Goal: Task Accomplishment & Management: Manage account settings

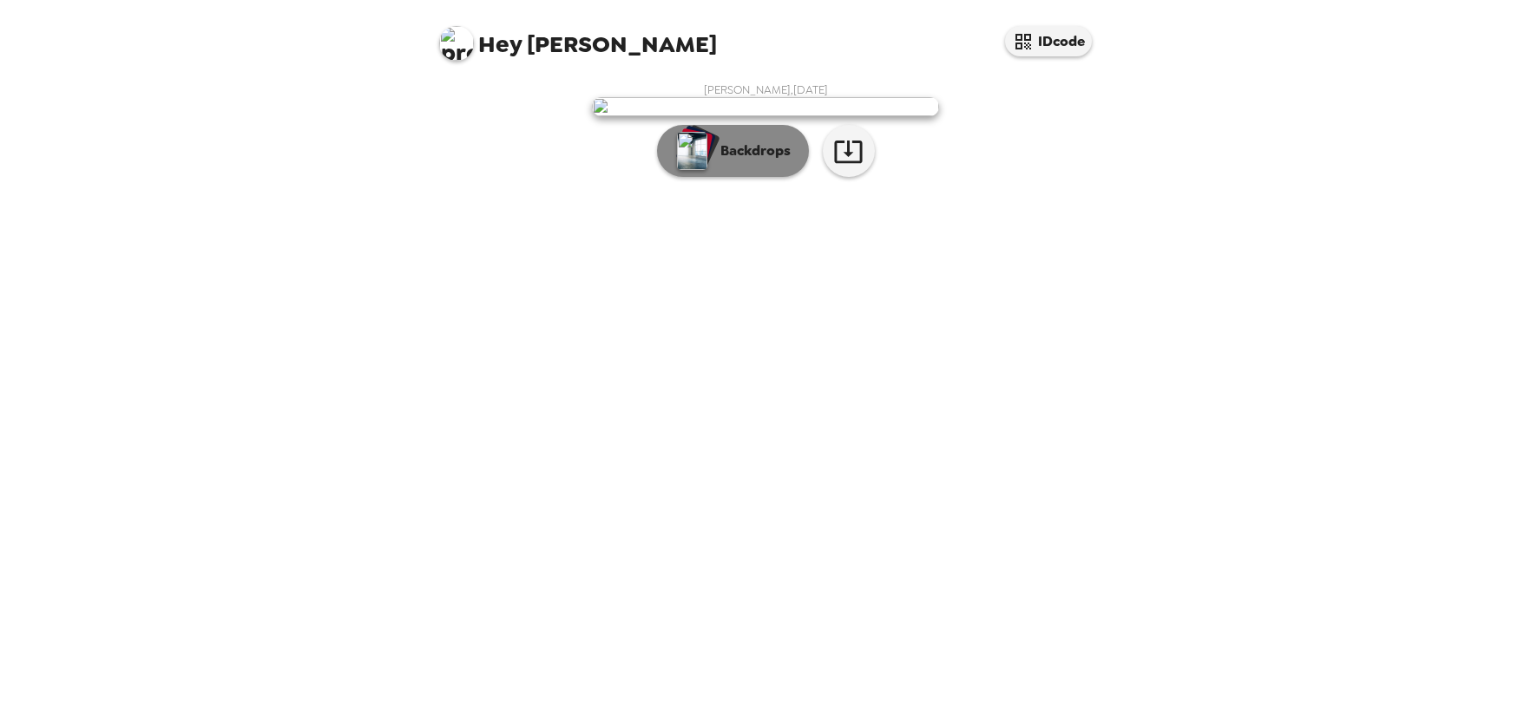
click at [762, 161] on p "Backdrops" at bounding box center [751, 151] width 79 height 21
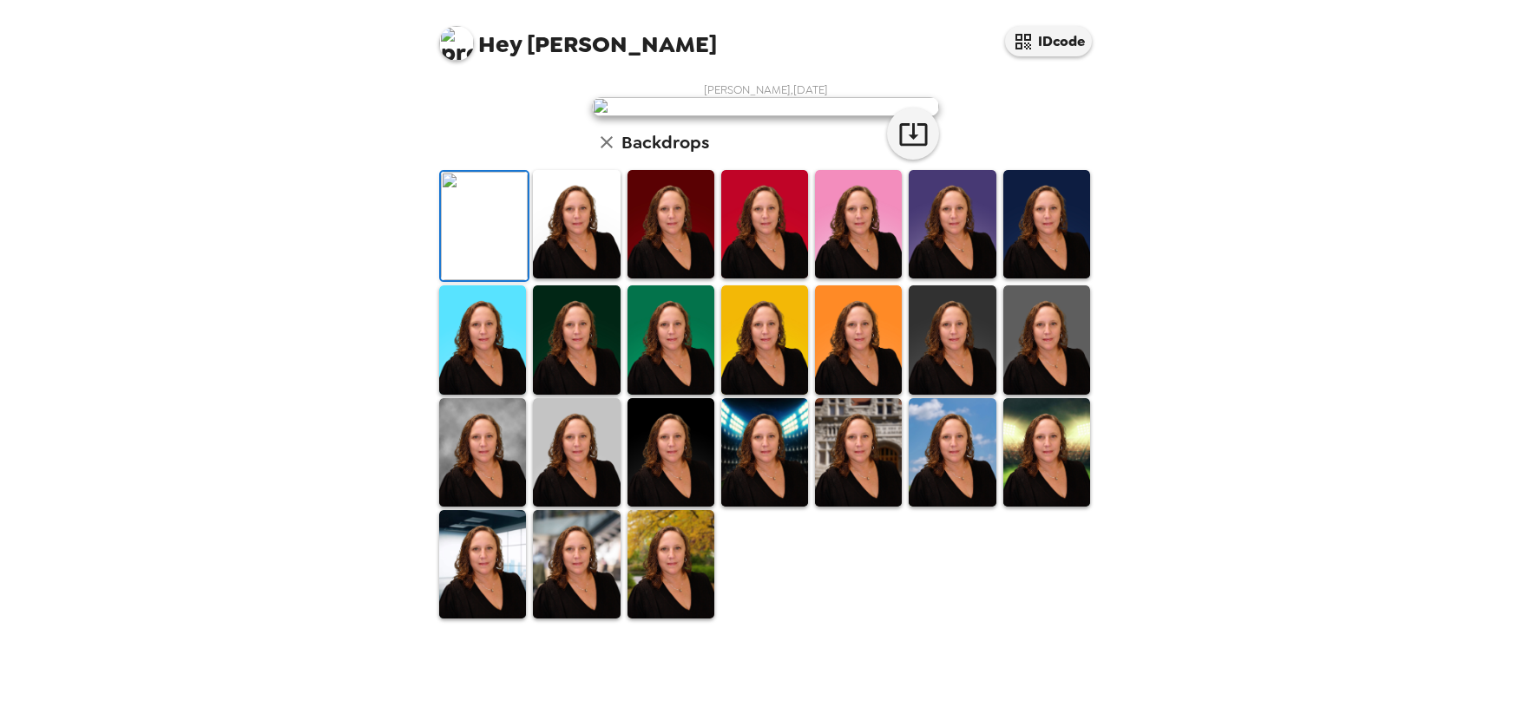
scroll to position [285, 0]
click at [560, 394] on img at bounding box center [576, 340] width 87 height 108
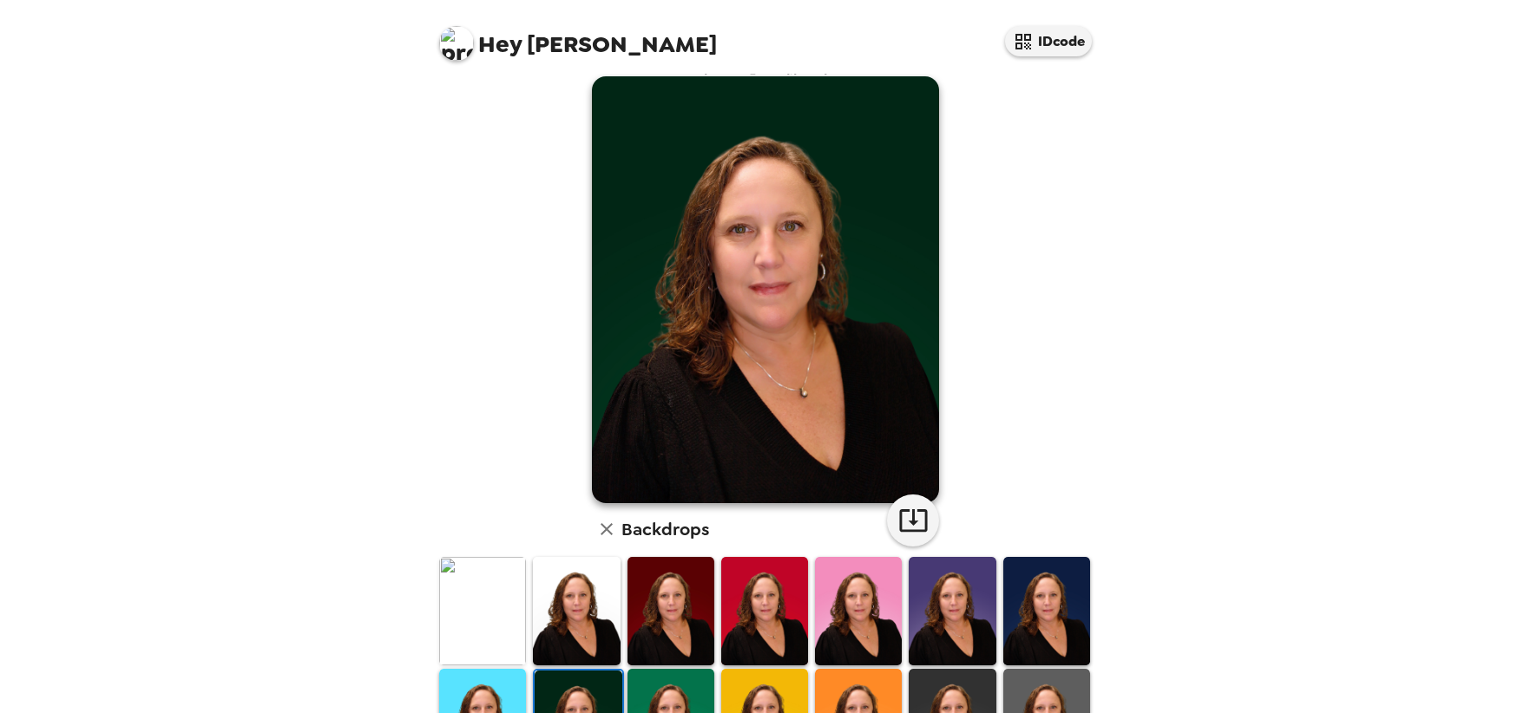
scroll to position [16, 0]
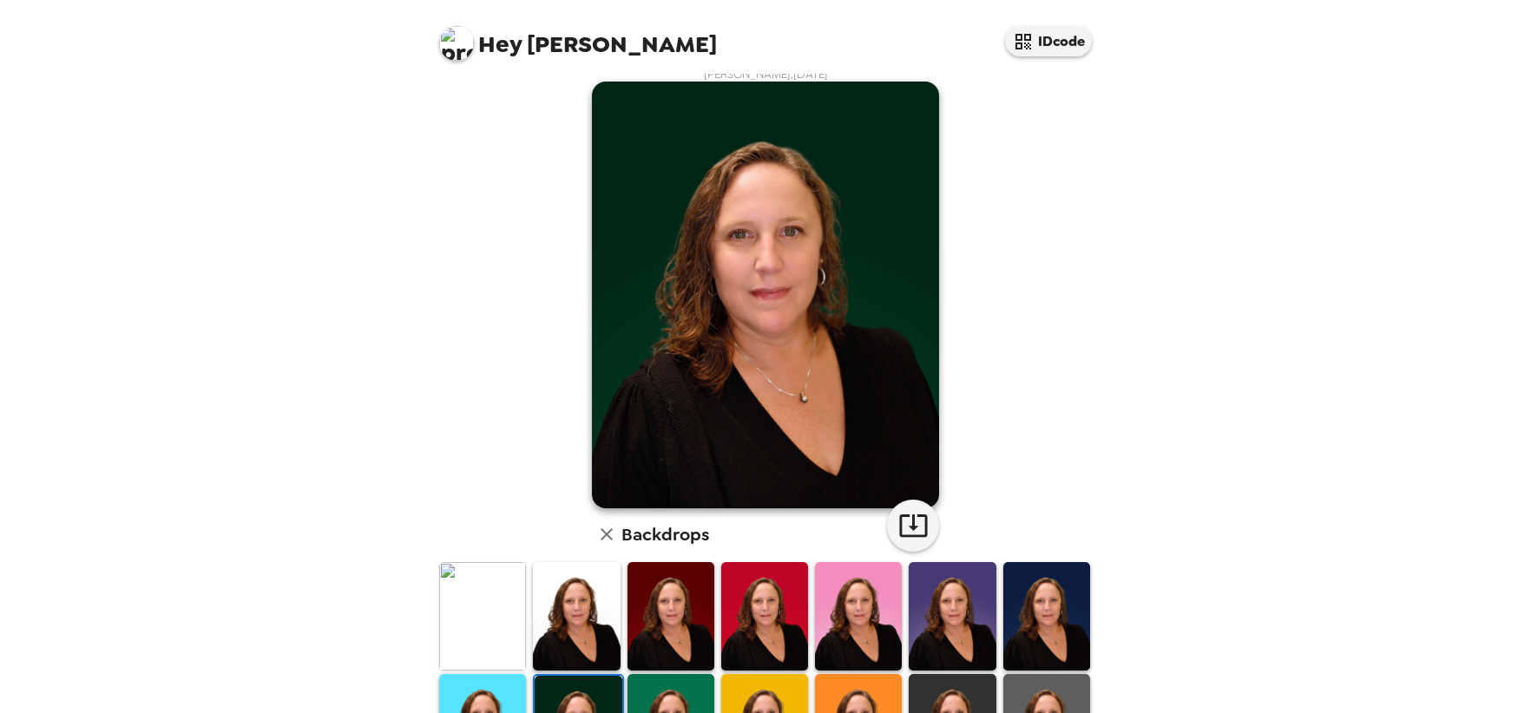
click at [1017, 618] on img at bounding box center [1046, 616] width 87 height 108
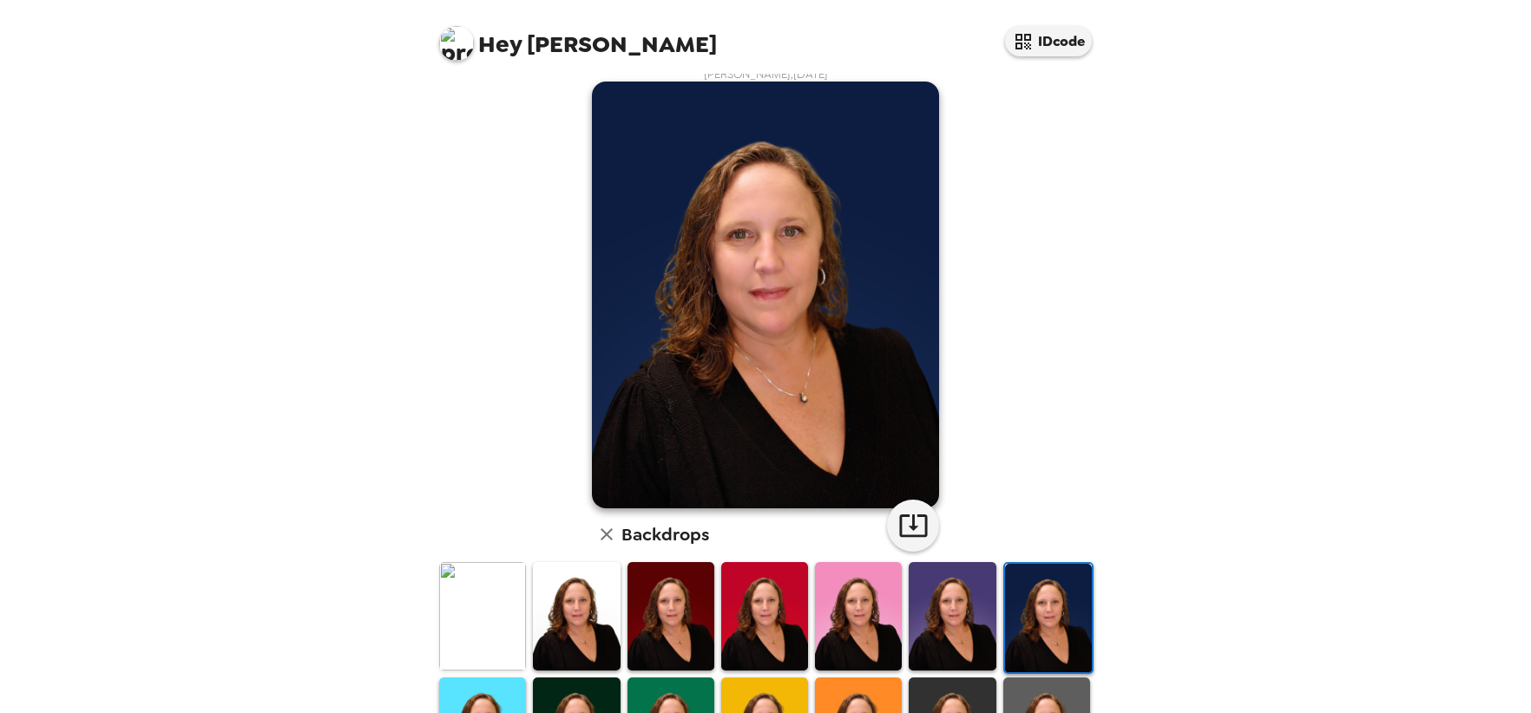
click at [965, 621] on img at bounding box center [952, 616] width 87 height 108
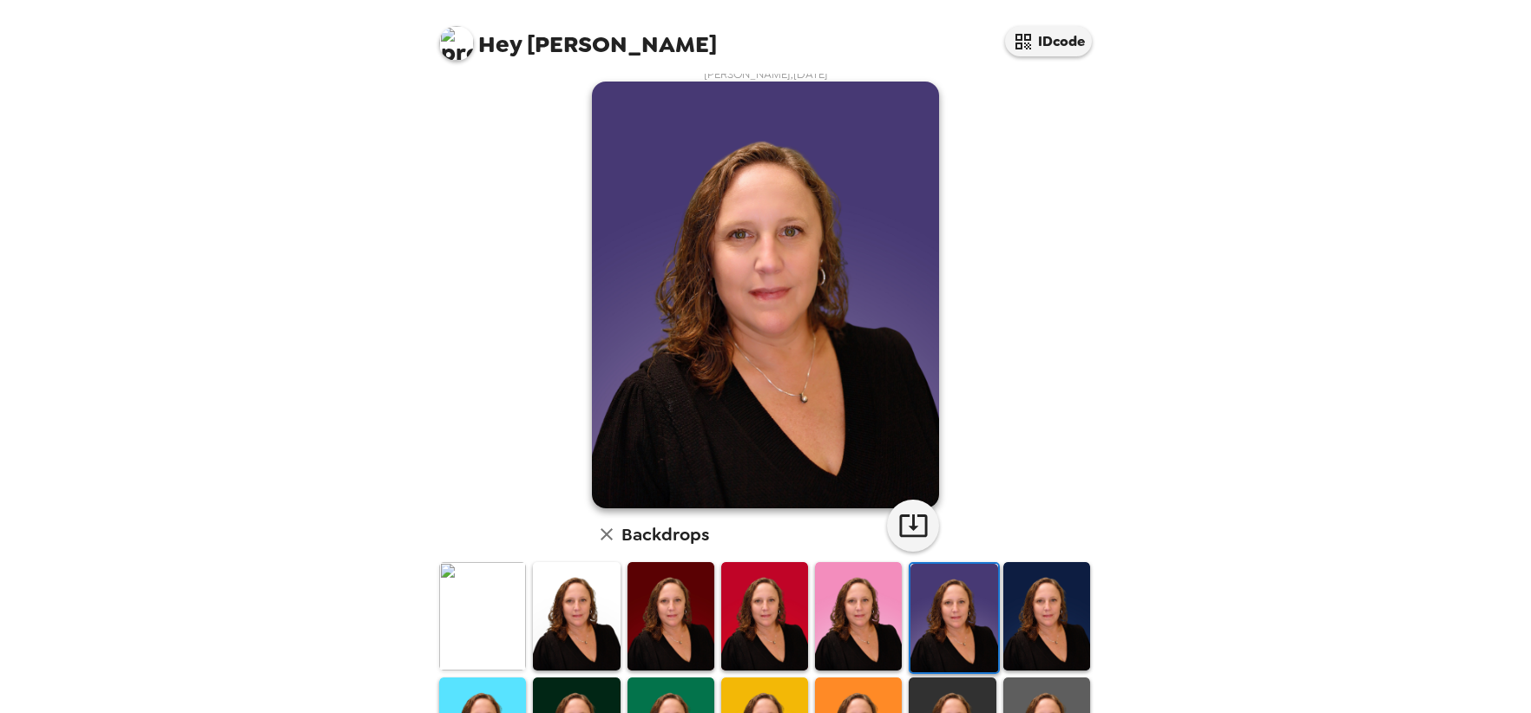
click at [752, 621] on img at bounding box center [764, 616] width 87 height 108
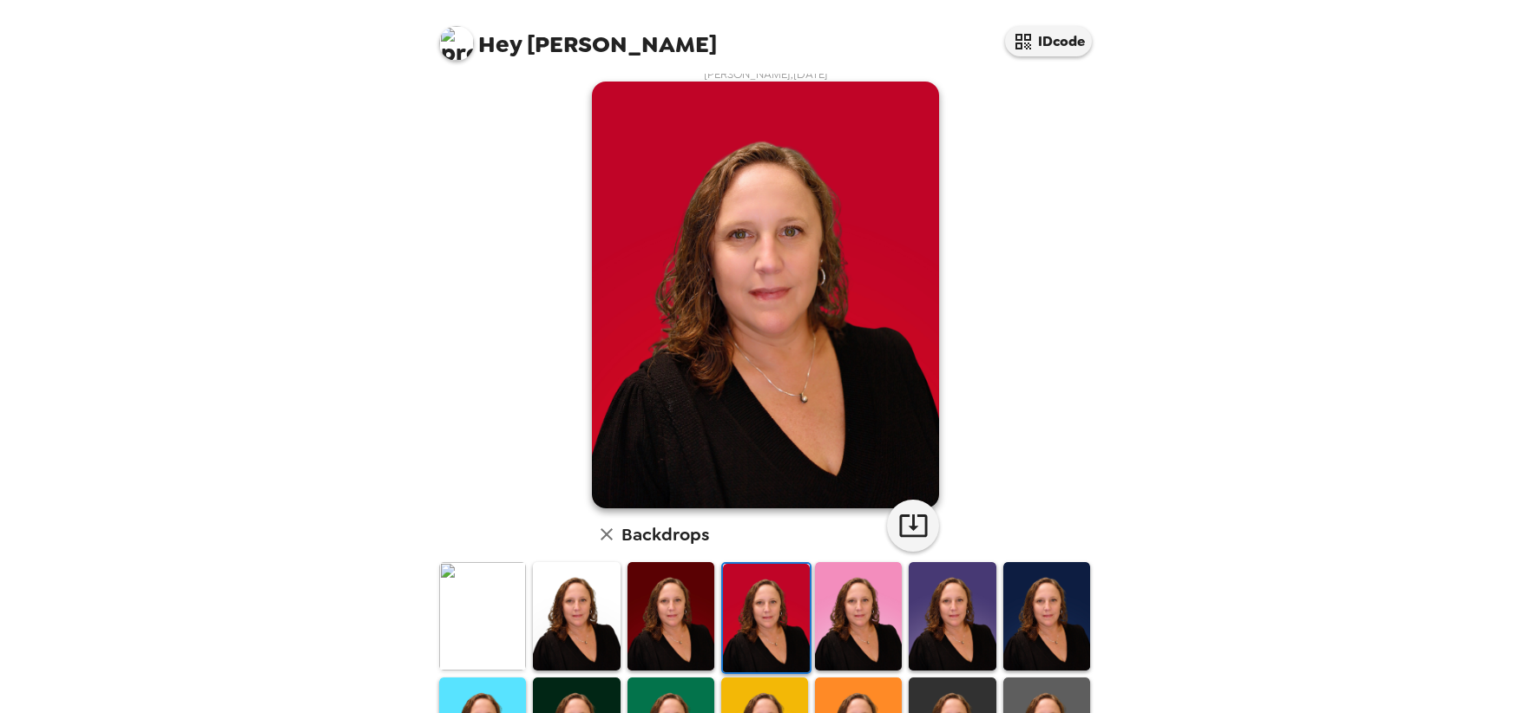
click at [691, 621] on img at bounding box center [670, 616] width 87 height 108
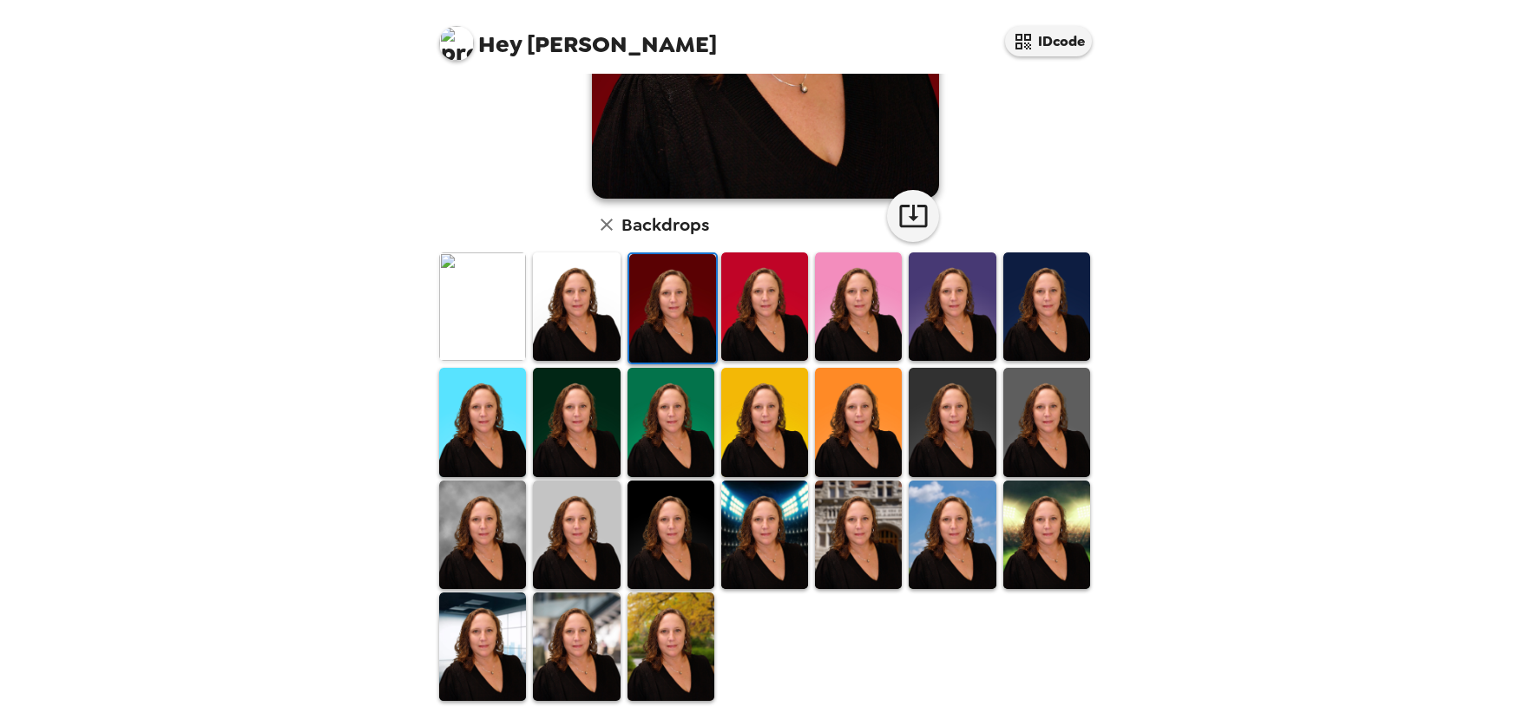
scroll to position [327, 0]
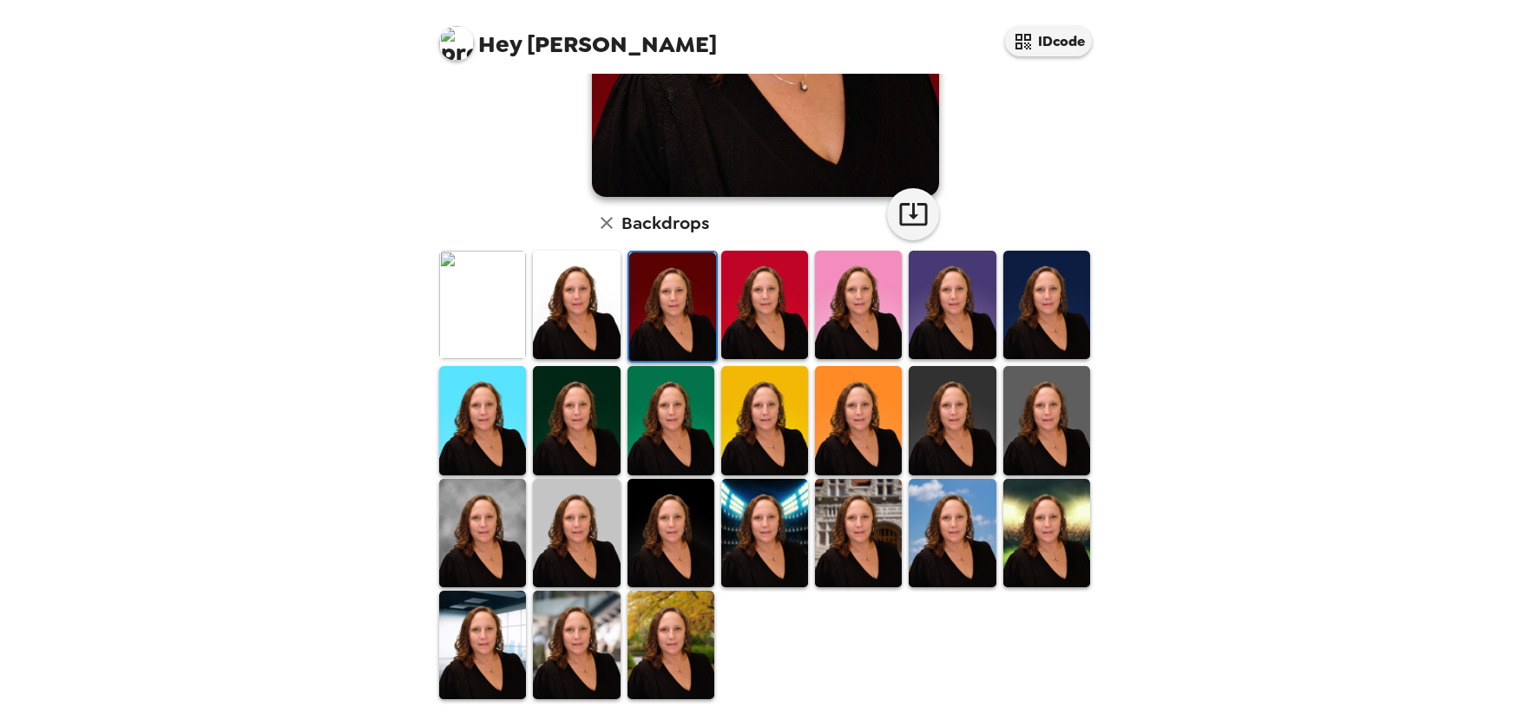
click at [667, 641] on img at bounding box center [670, 645] width 87 height 108
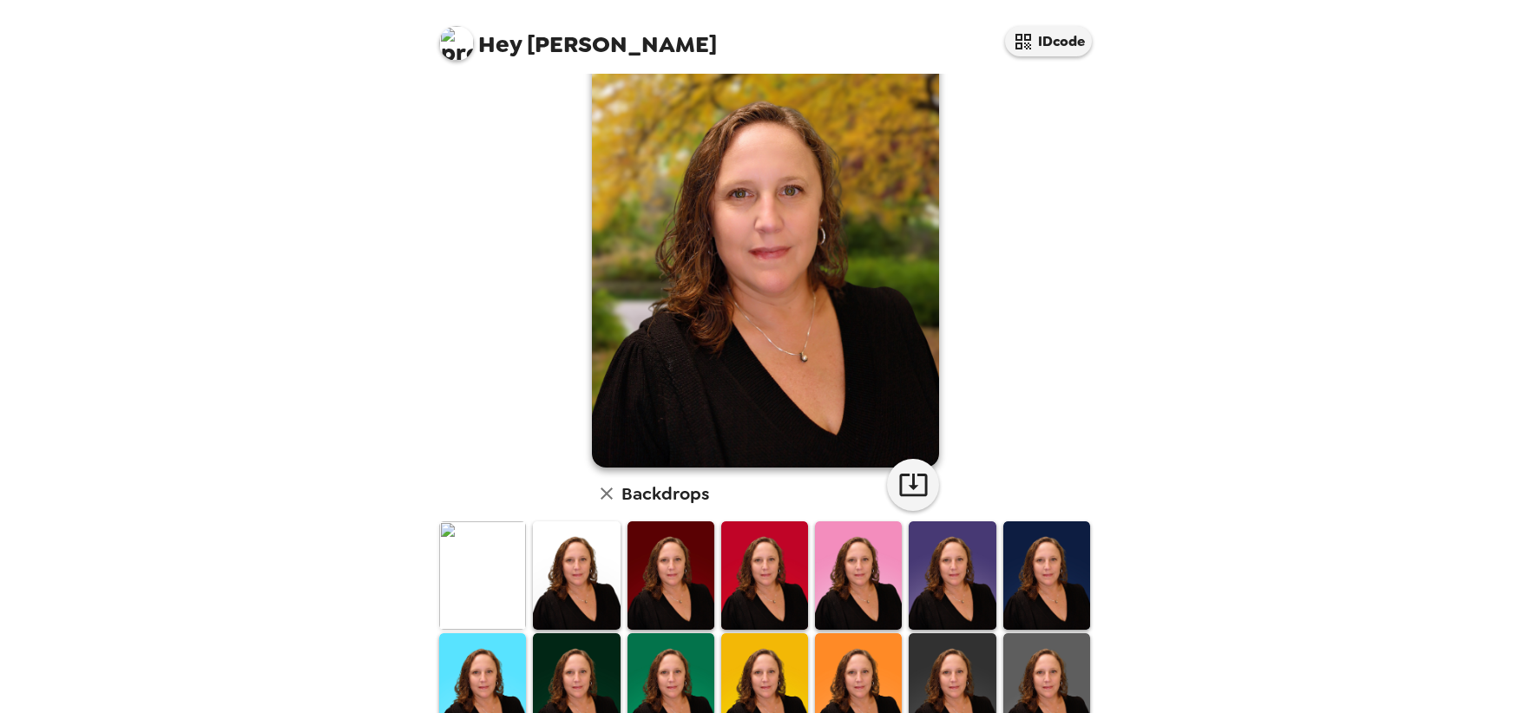
scroll to position [47, 0]
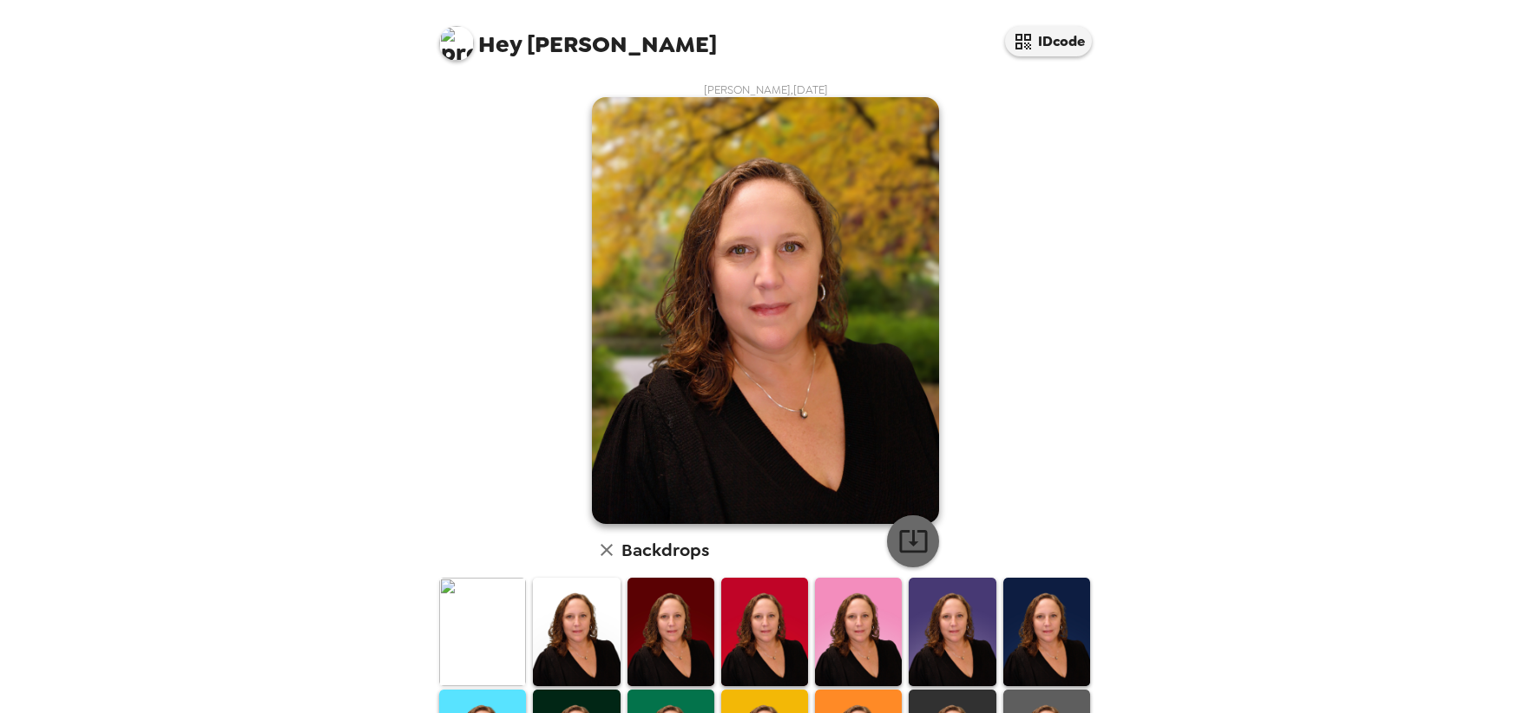
click at [910, 538] on icon "button" at bounding box center [913, 541] width 30 height 30
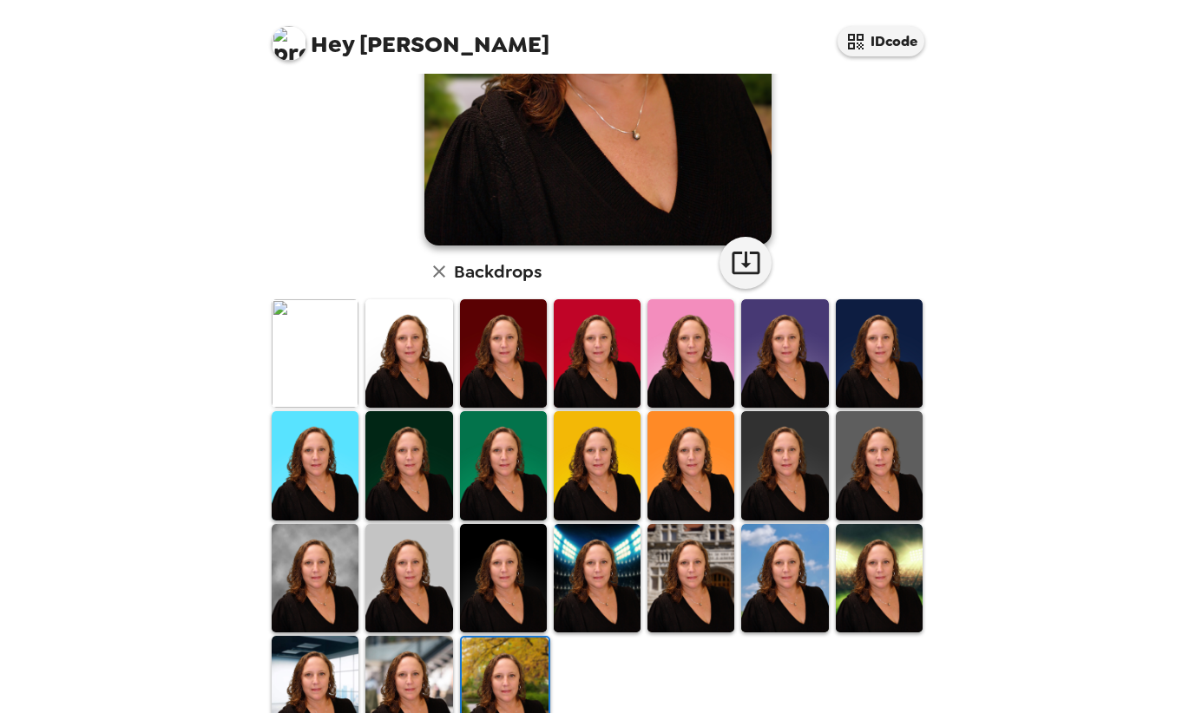
scroll to position [285, 0]
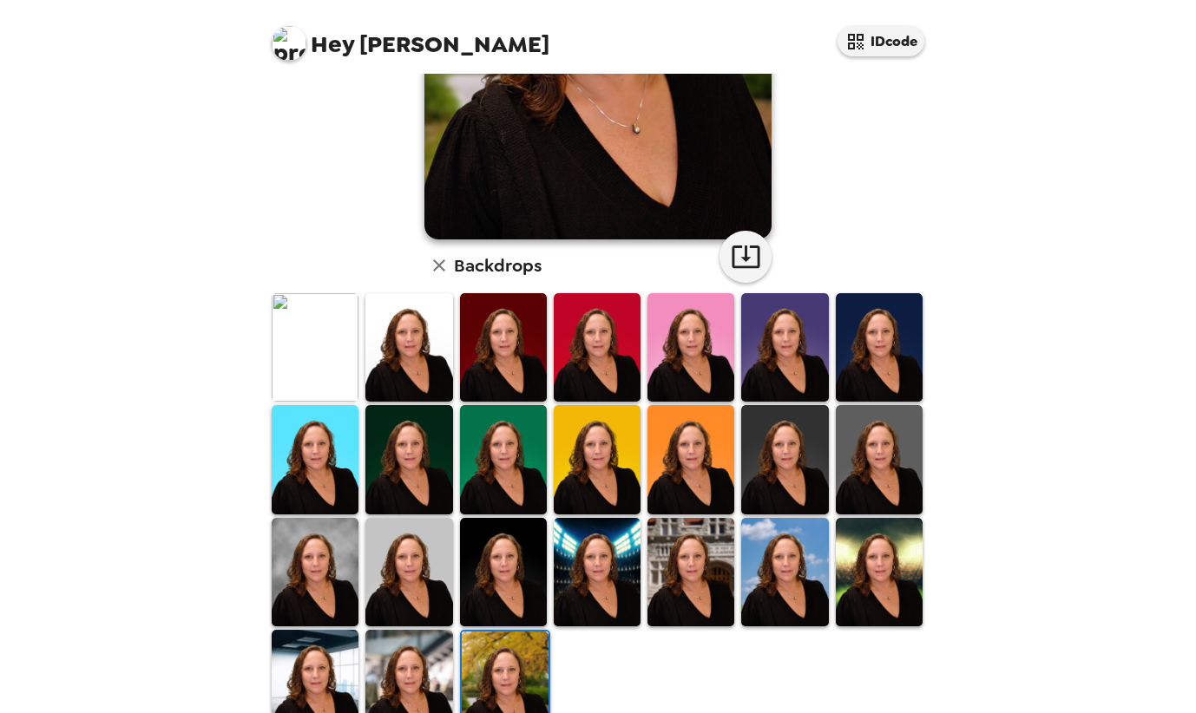
click at [305, 570] on img at bounding box center [315, 572] width 87 height 108
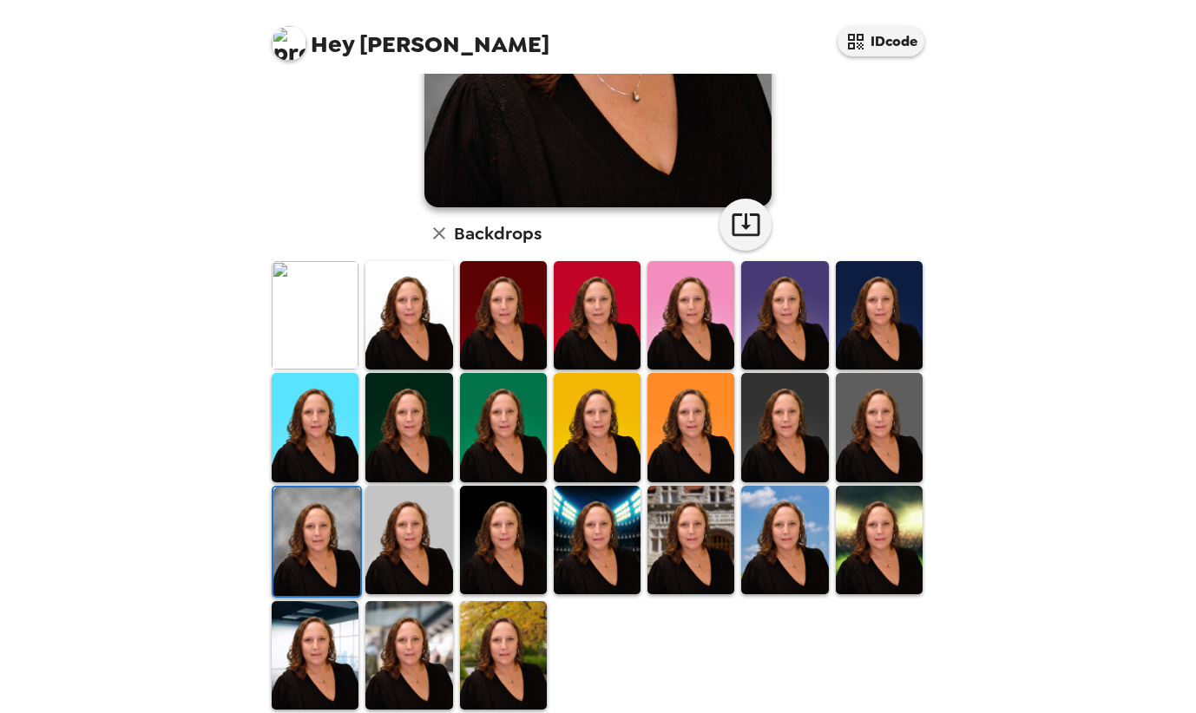
scroll to position [332, 0]
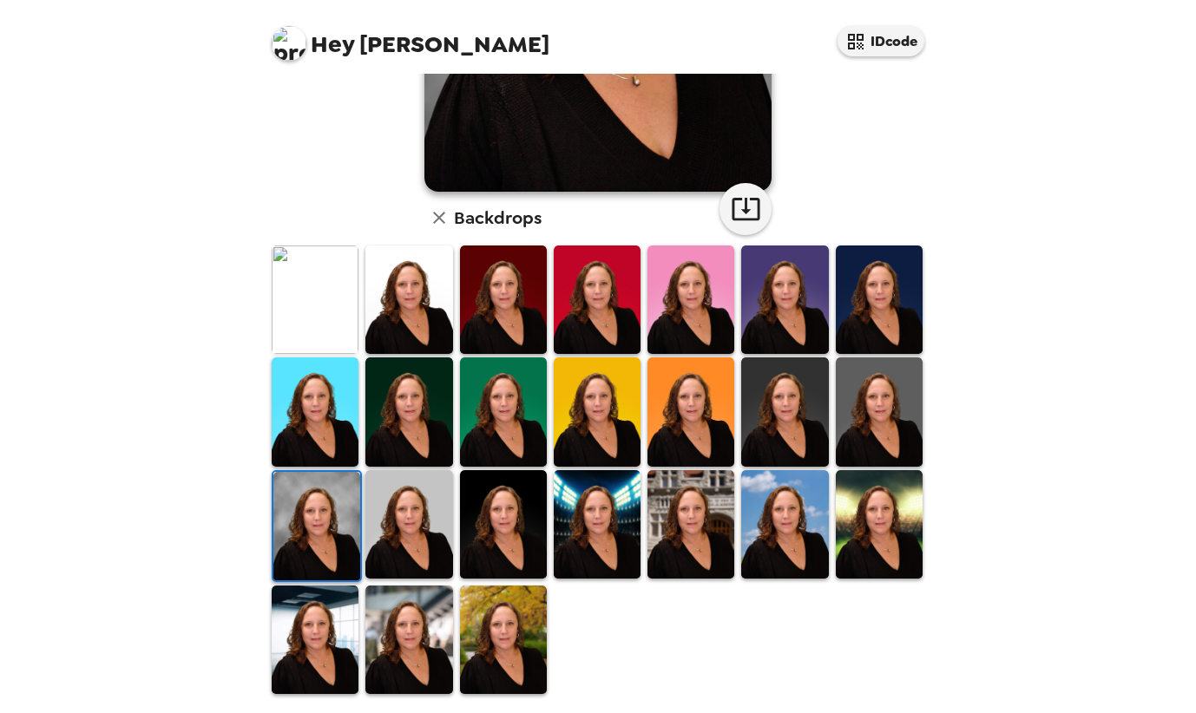
click at [429, 381] on img at bounding box center [408, 412] width 87 height 108
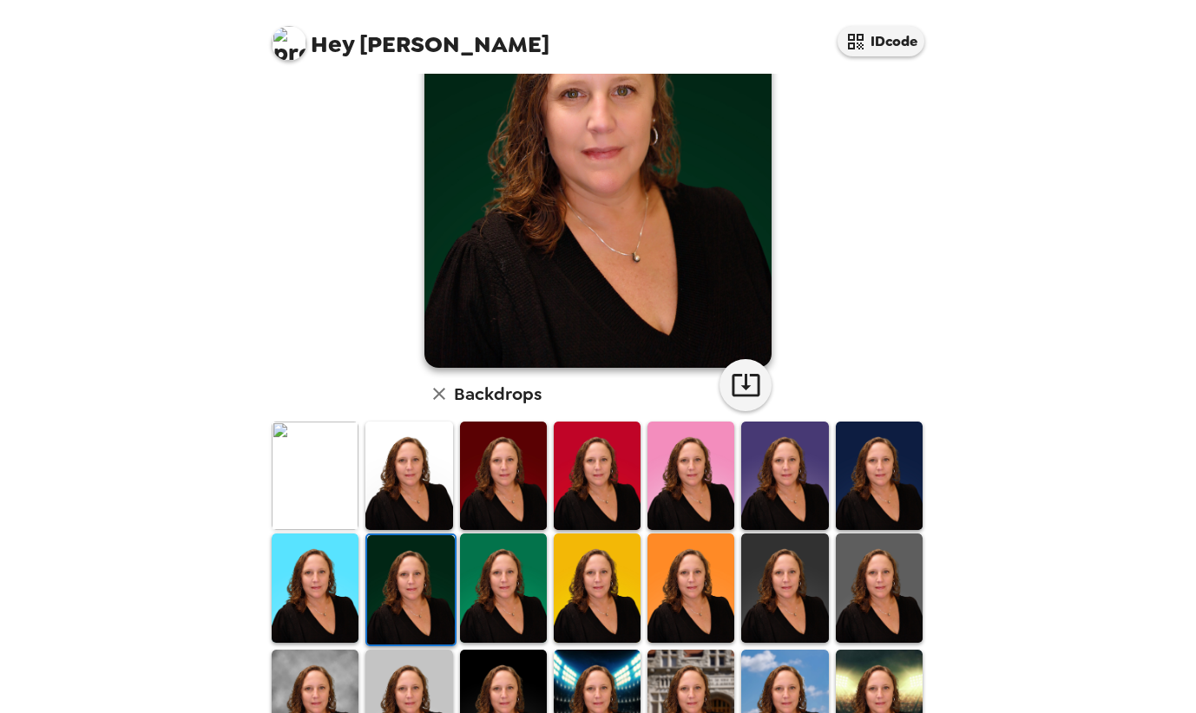
scroll to position [193, 0]
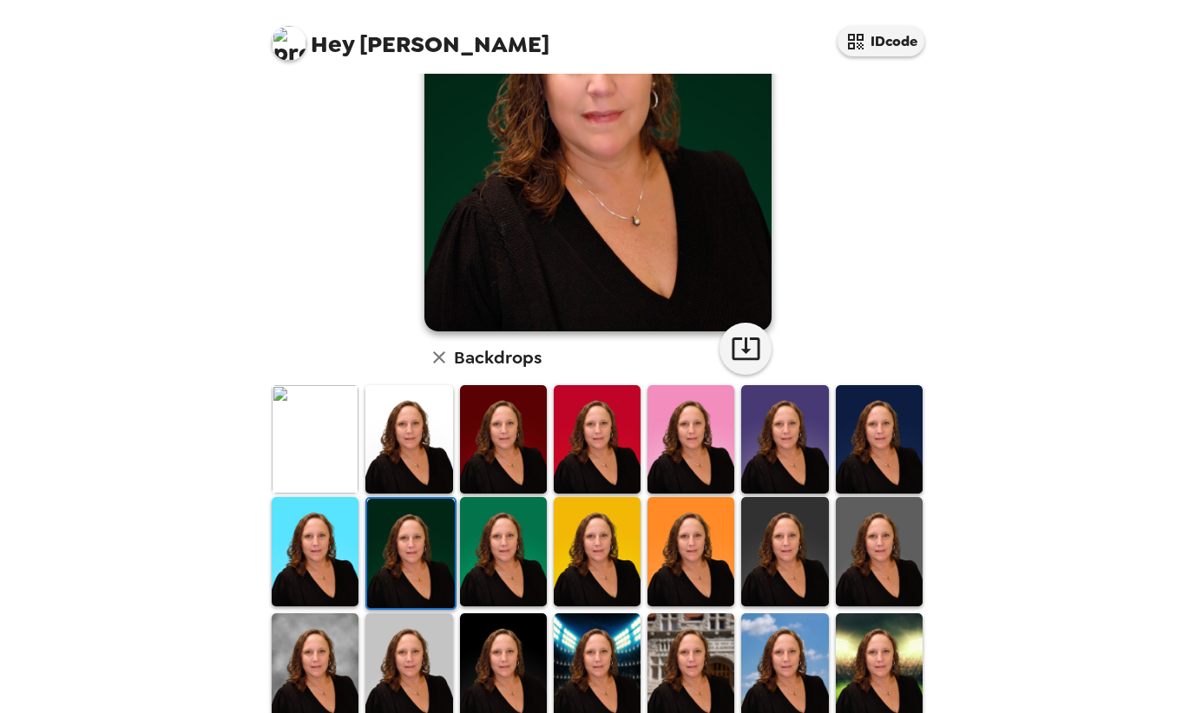
click at [296, 429] on img at bounding box center [315, 439] width 87 height 108
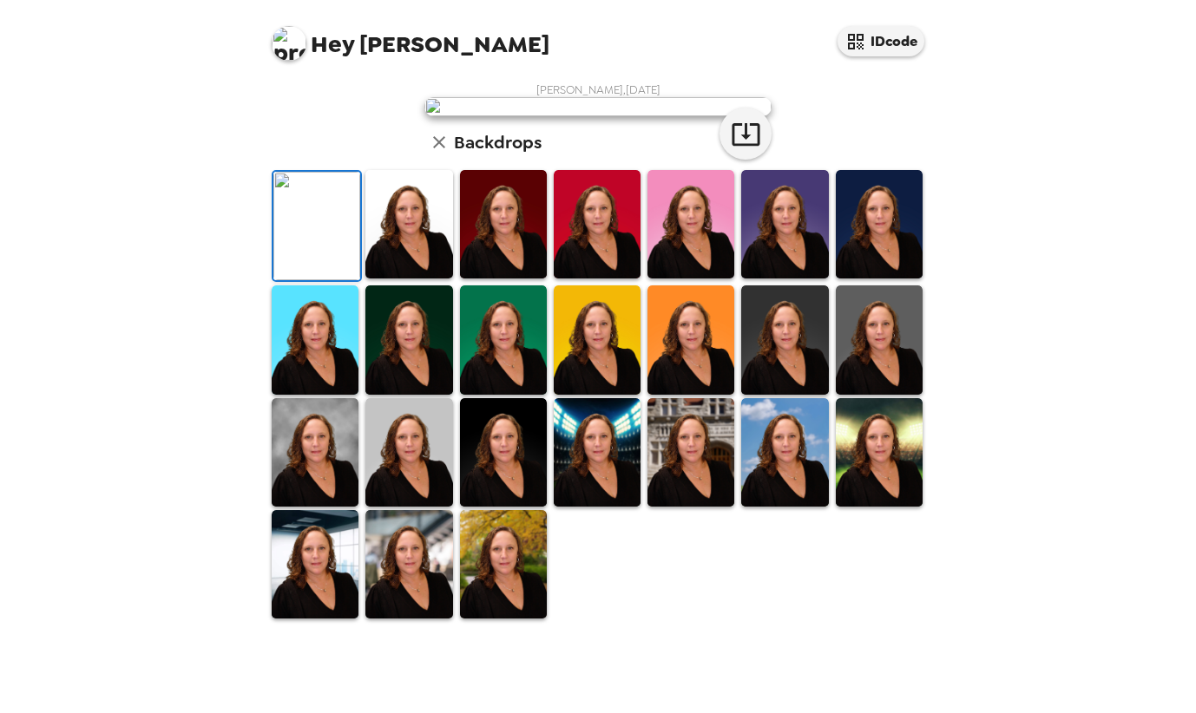
scroll to position [0, 0]
click at [736, 146] on icon "button" at bounding box center [746, 134] width 28 height 23
click at [523, 507] on img at bounding box center [503, 452] width 87 height 108
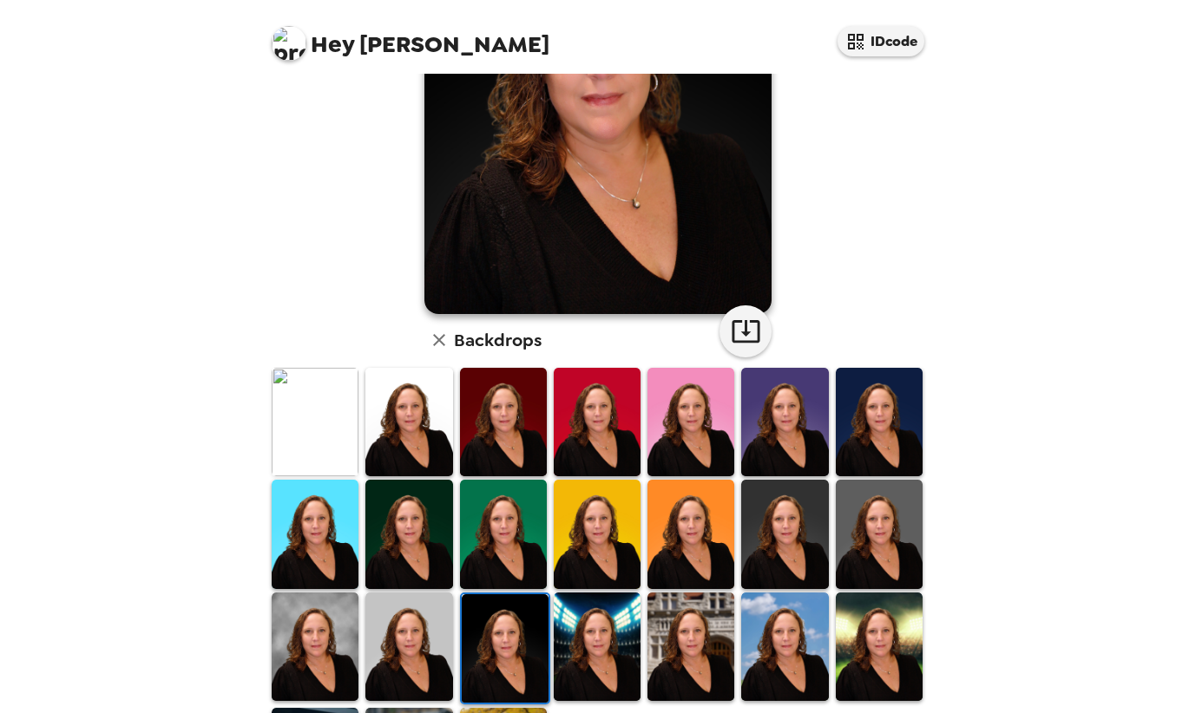
scroll to position [332, 0]
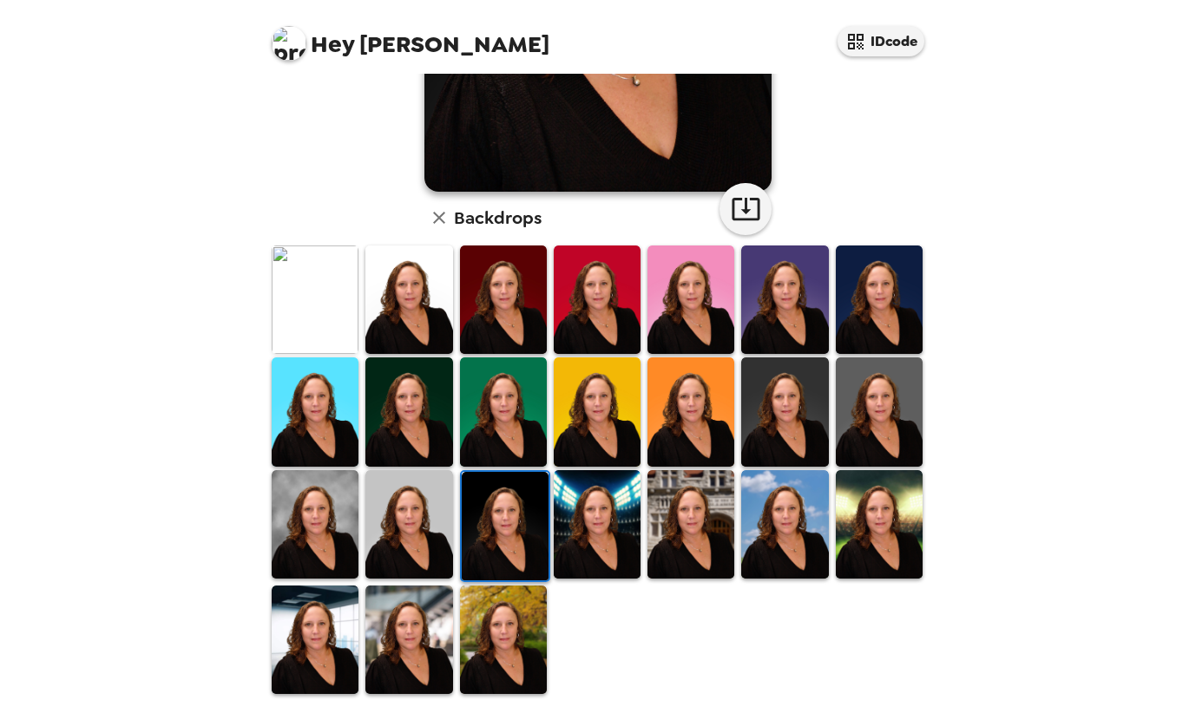
click at [319, 651] on img at bounding box center [315, 640] width 87 height 108
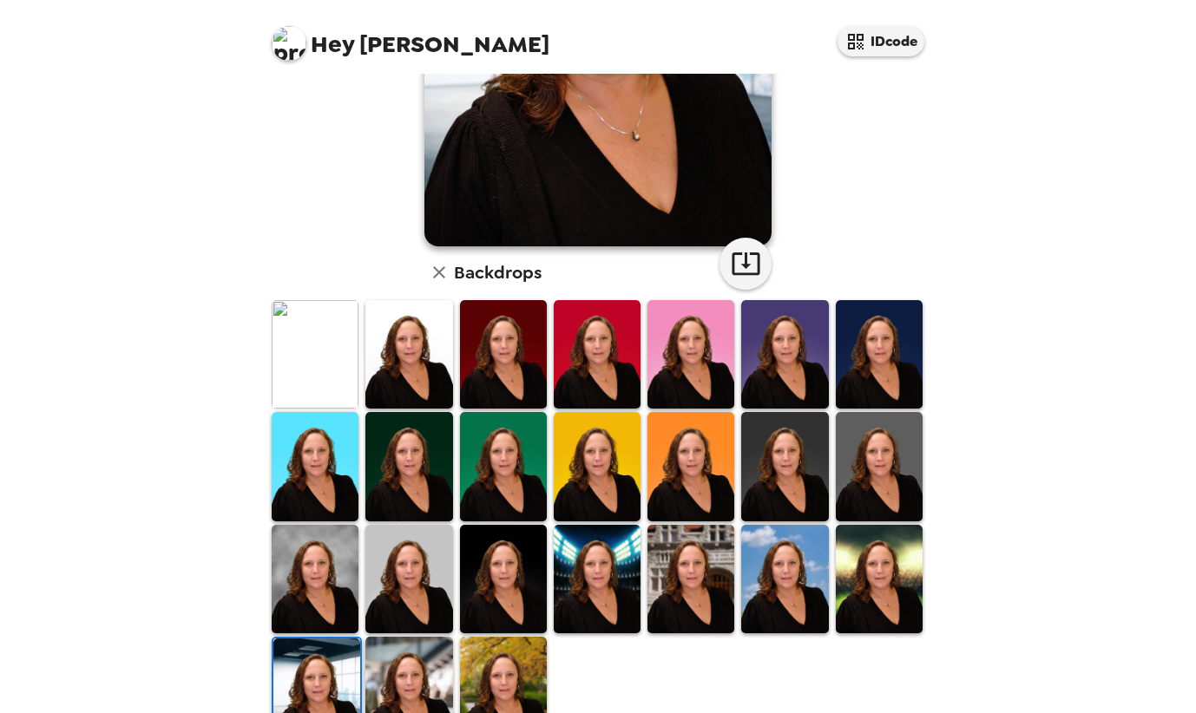
scroll to position [300, 0]
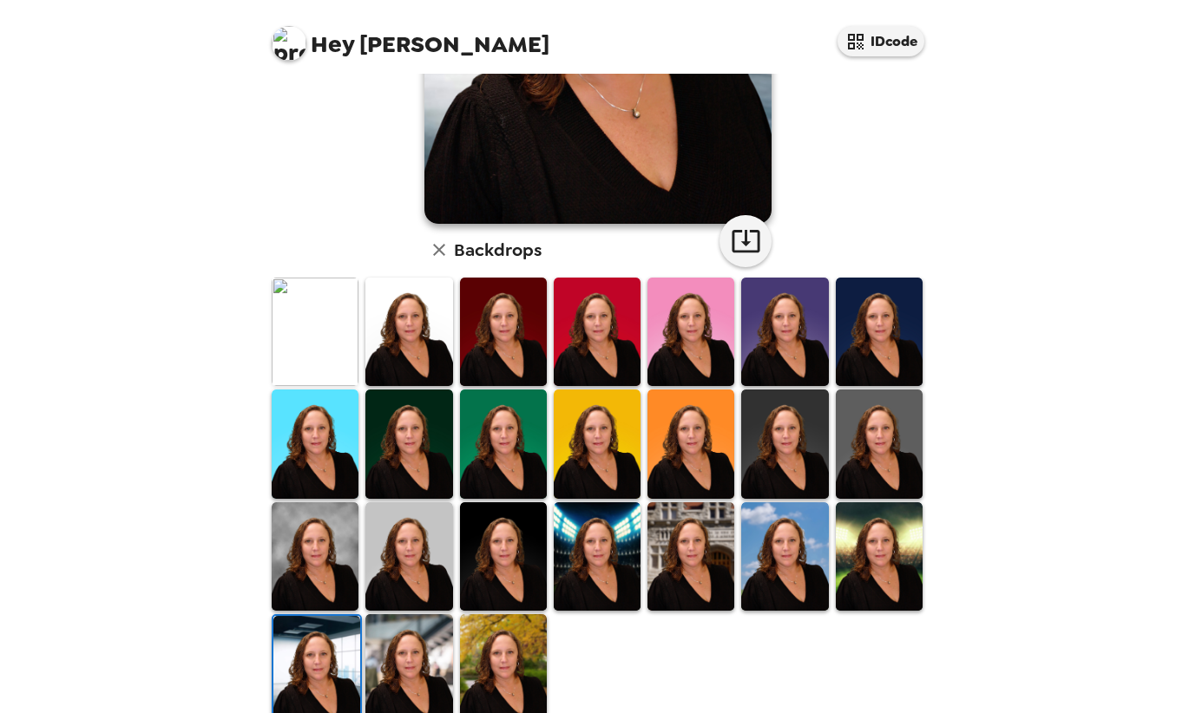
click at [316, 598] on img at bounding box center [315, 557] width 87 height 108
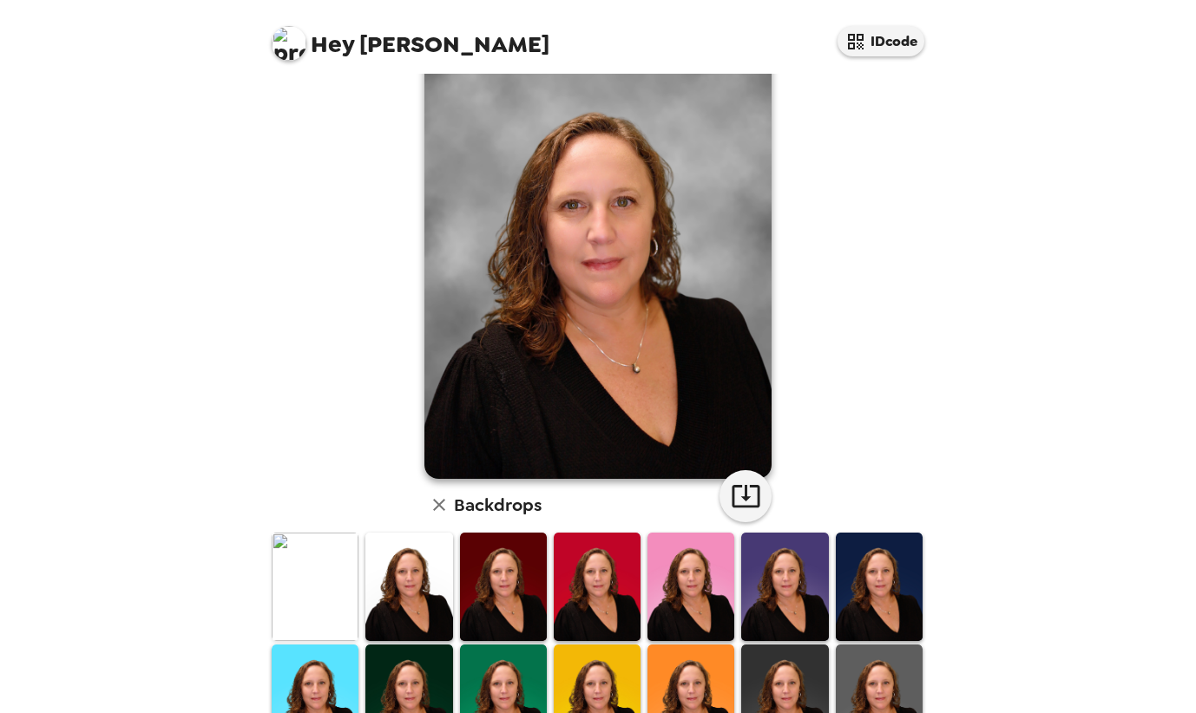
scroll to position [10, 0]
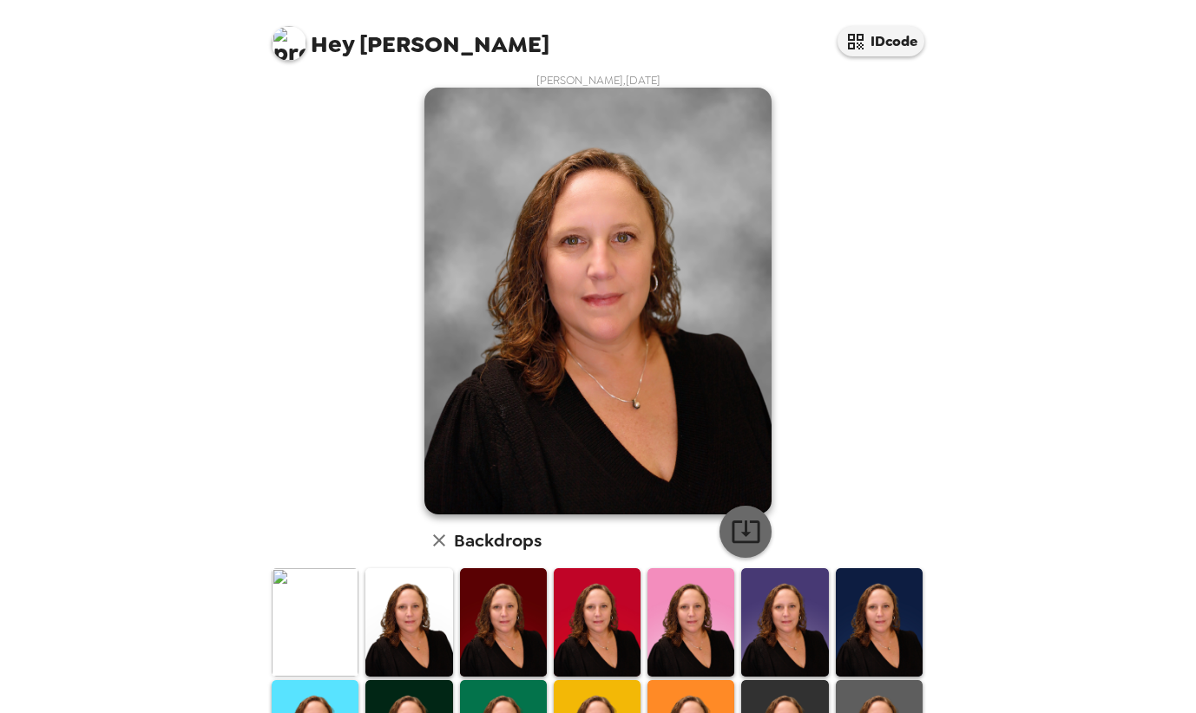
click at [733, 531] on icon "button" at bounding box center [746, 531] width 30 height 30
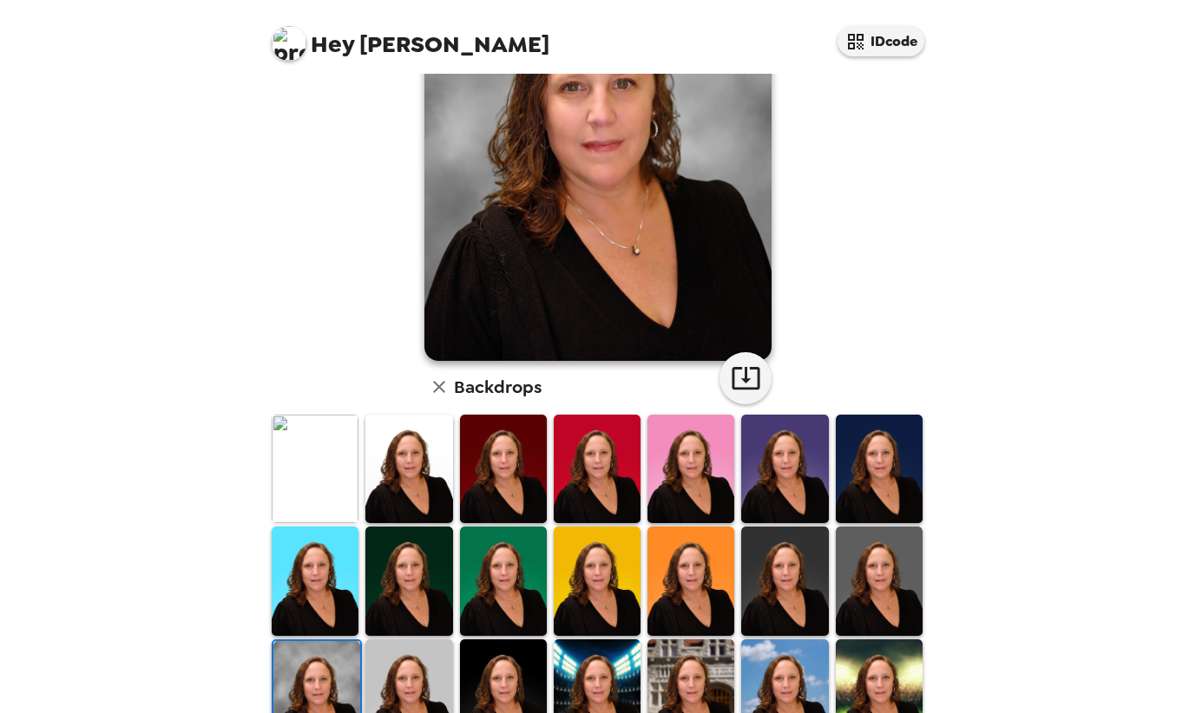
scroll to position [199, 0]
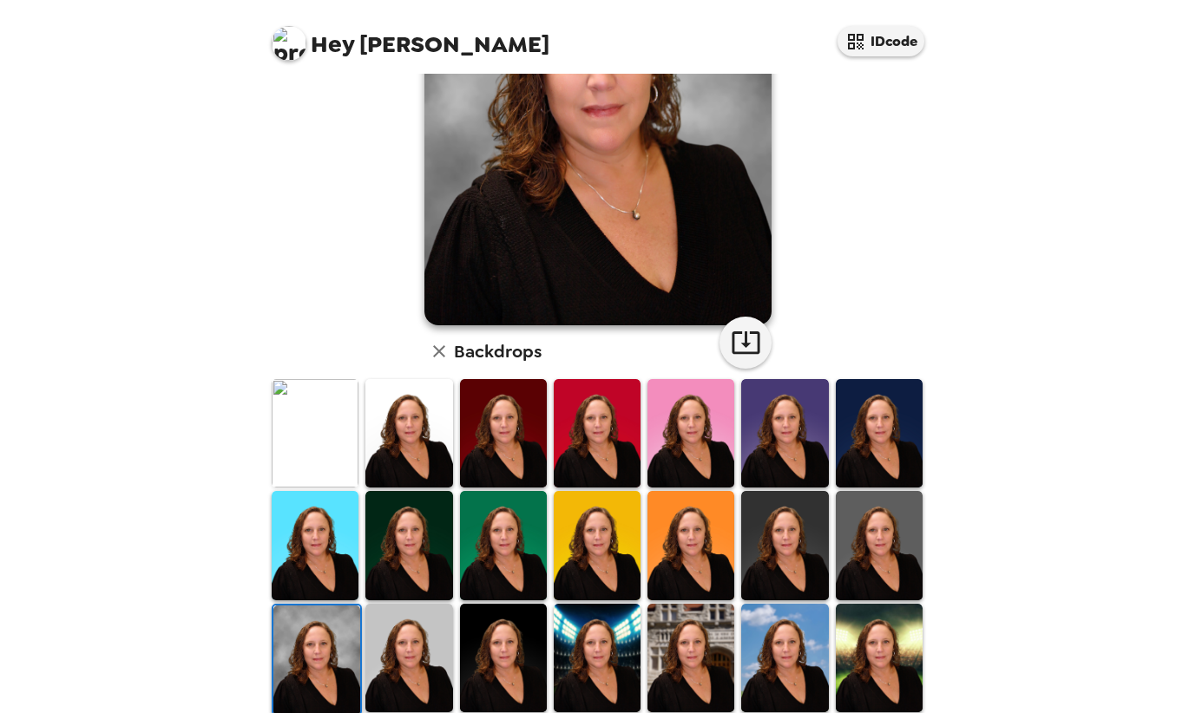
click at [779, 506] on img at bounding box center [784, 545] width 87 height 108
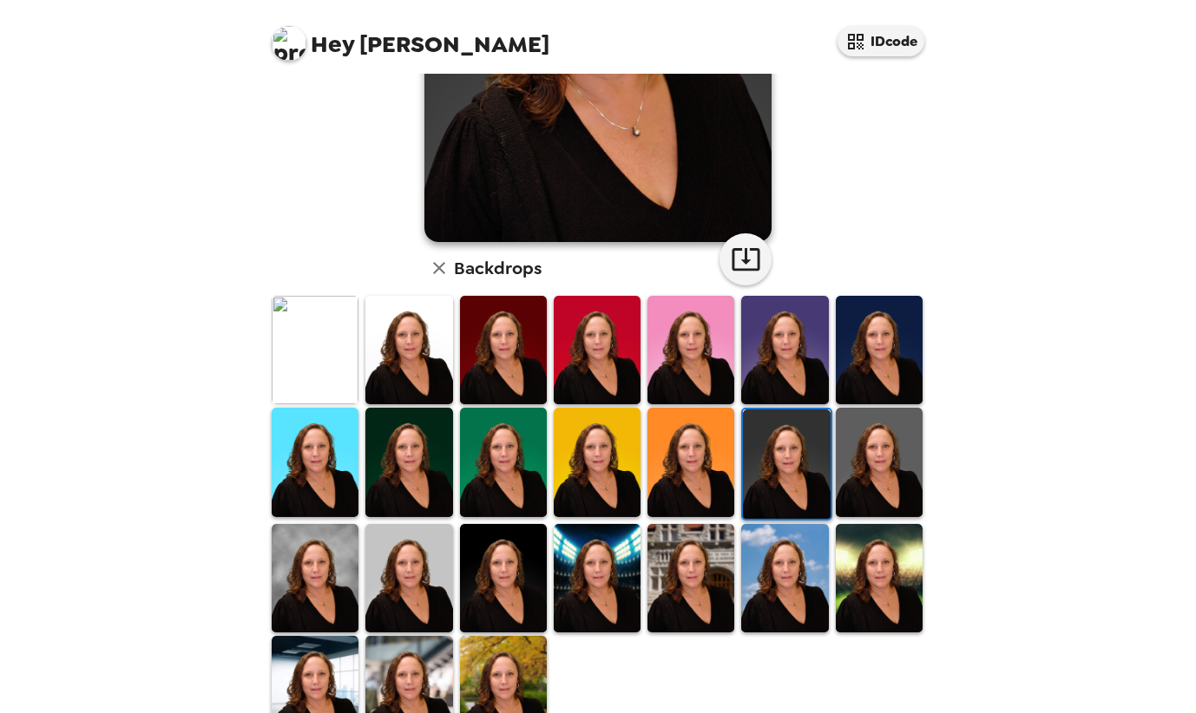
scroll to position [317, 0]
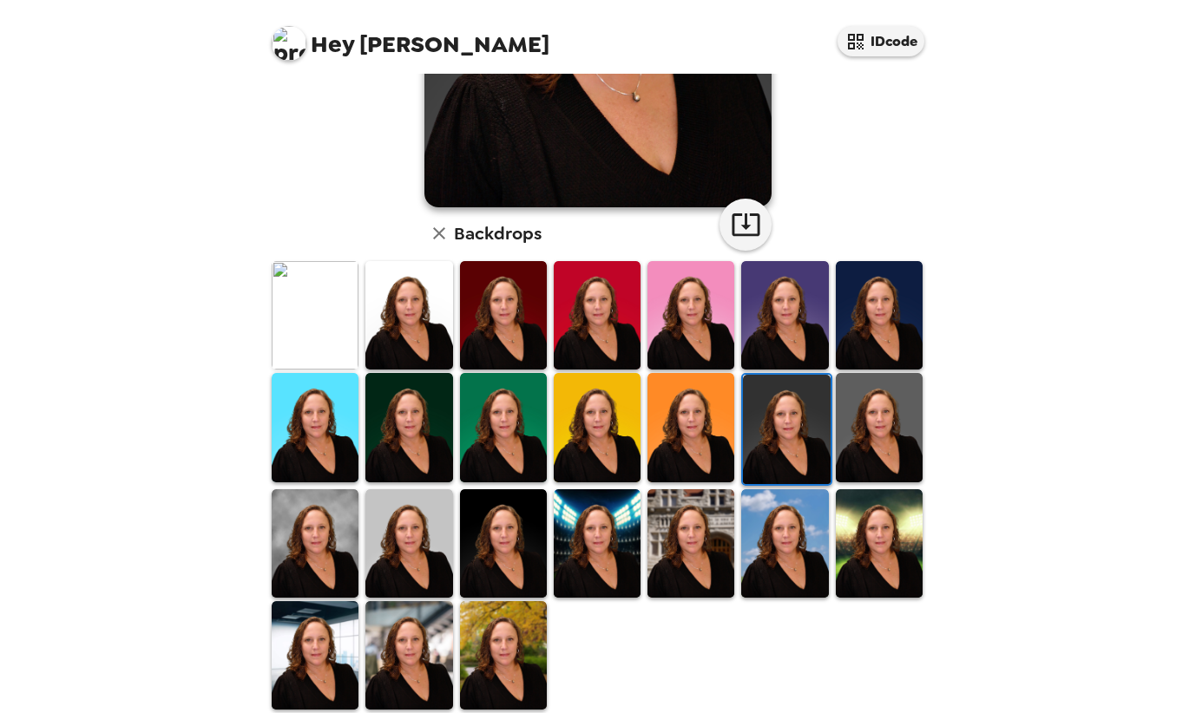
click at [511, 448] on img at bounding box center [503, 427] width 87 height 108
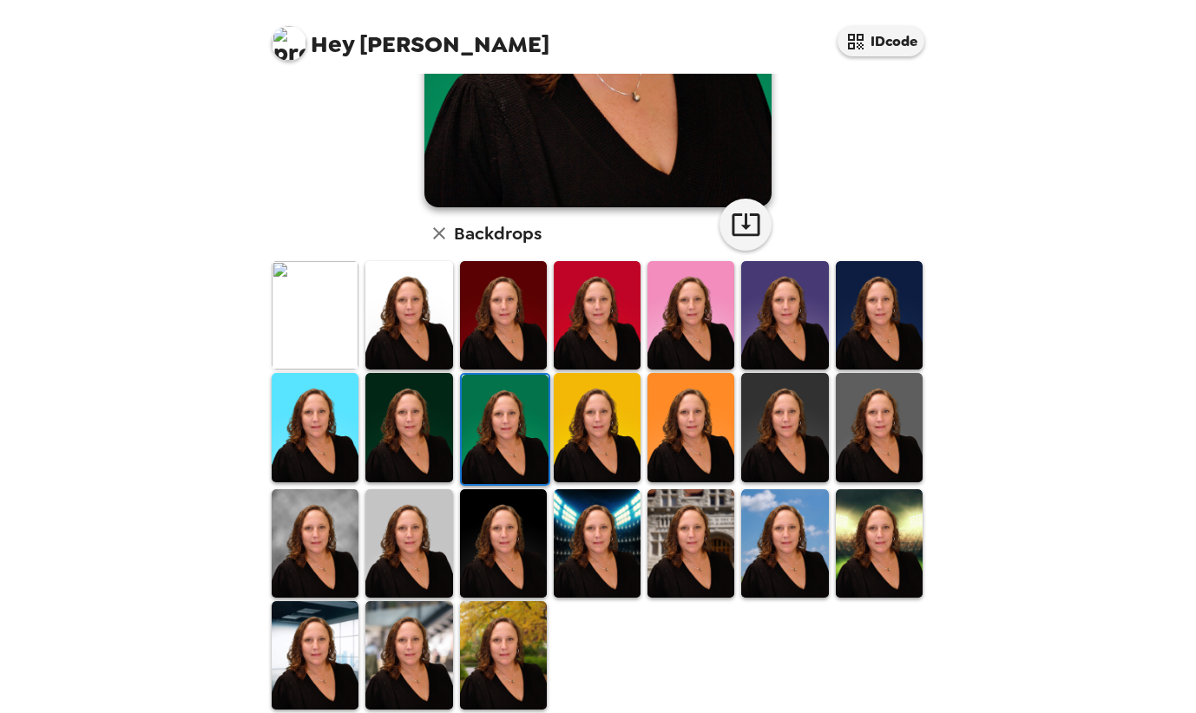
drag, startPoint x: 946, startPoint y: 355, endPoint x: 926, endPoint y: 358, distance: 20.1
click at [928, 358] on div "Hey Tonya IDcode Tonya Maciukiewicz , 09-25-2025 Backdrops" at bounding box center [598, 356] width 1196 height 713
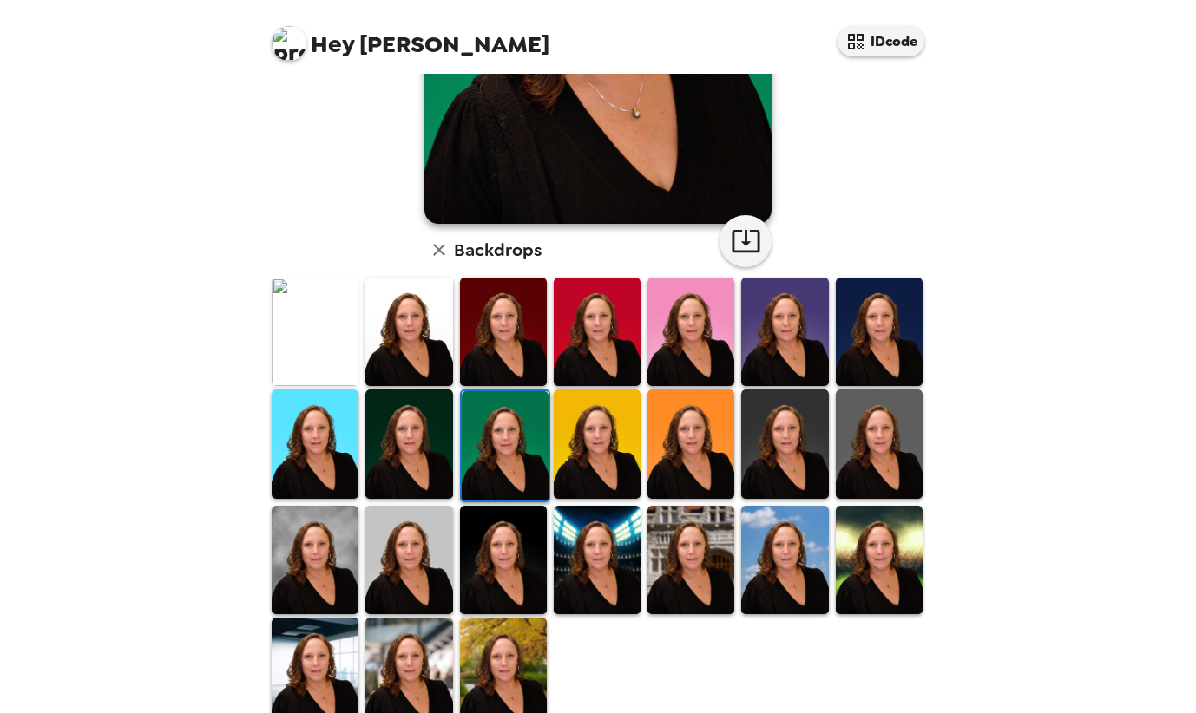
scroll to position [307, 0]
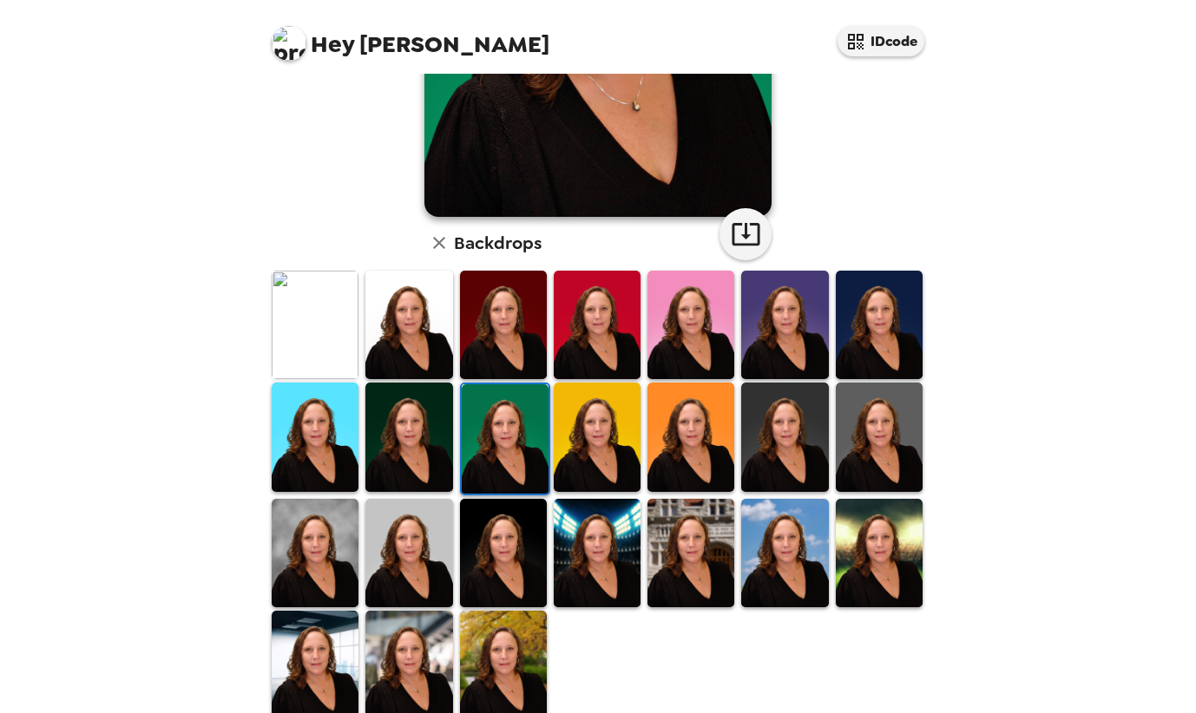
click at [404, 451] on img at bounding box center [408, 437] width 87 height 108
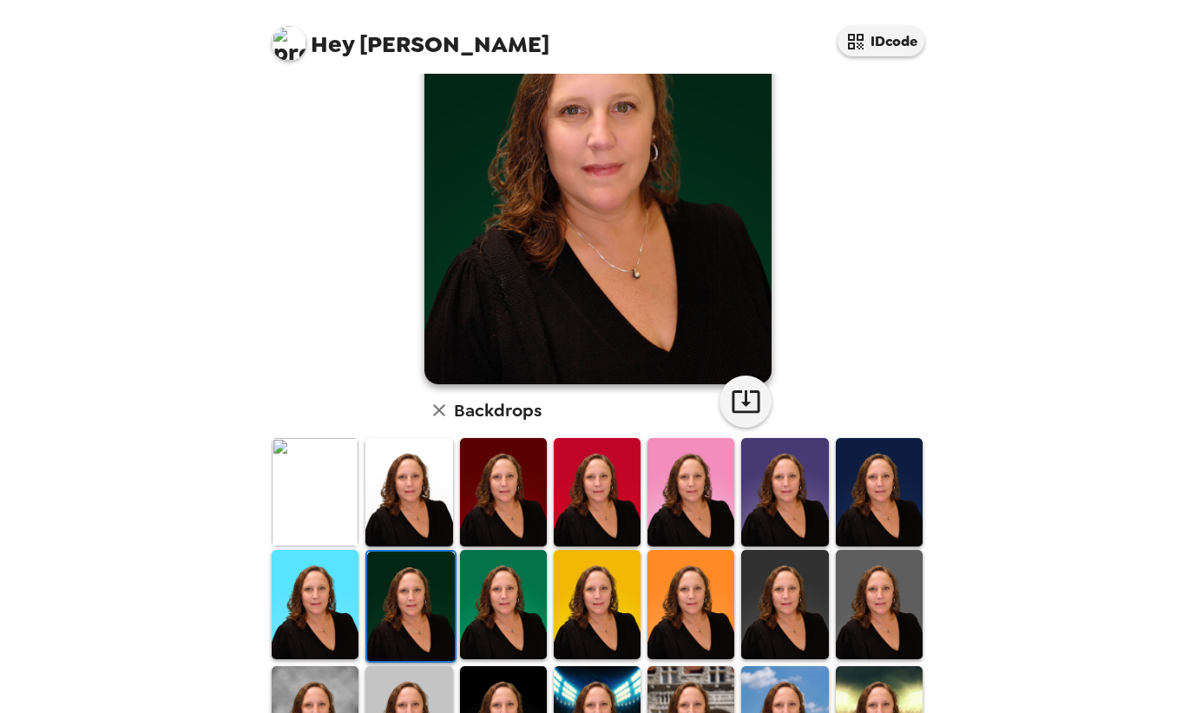
scroll to position [265, 0]
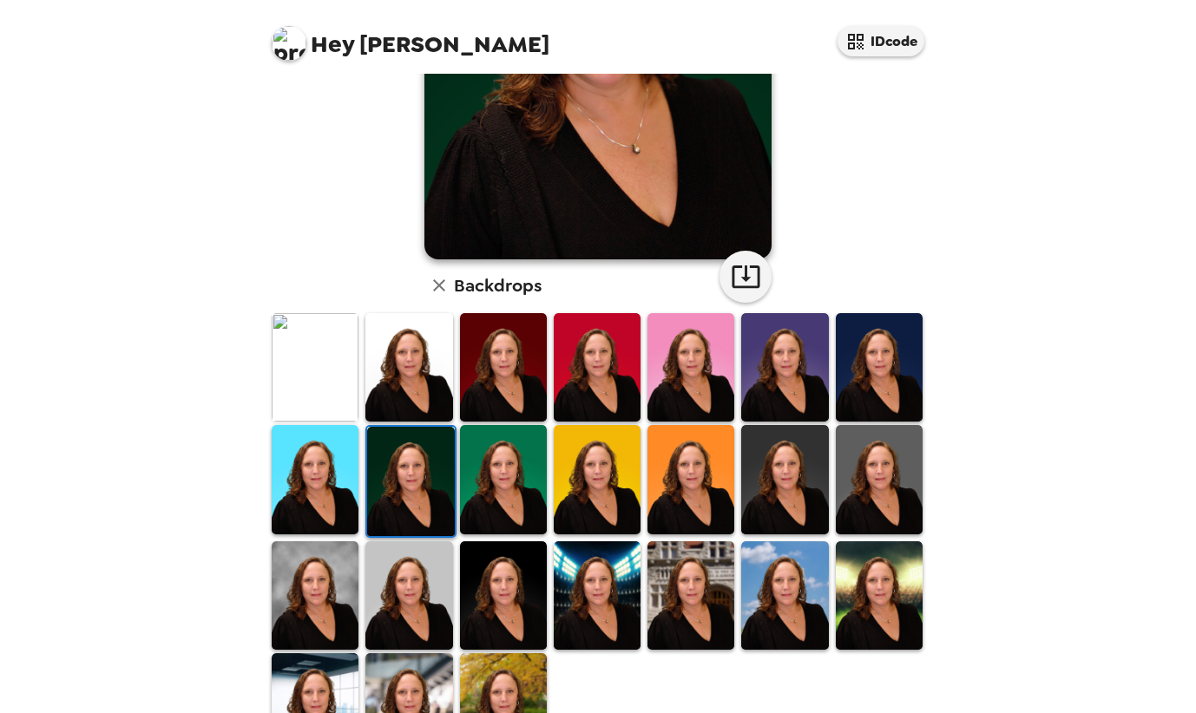
click at [840, 384] on img at bounding box center [879, 367] width 87 height 108
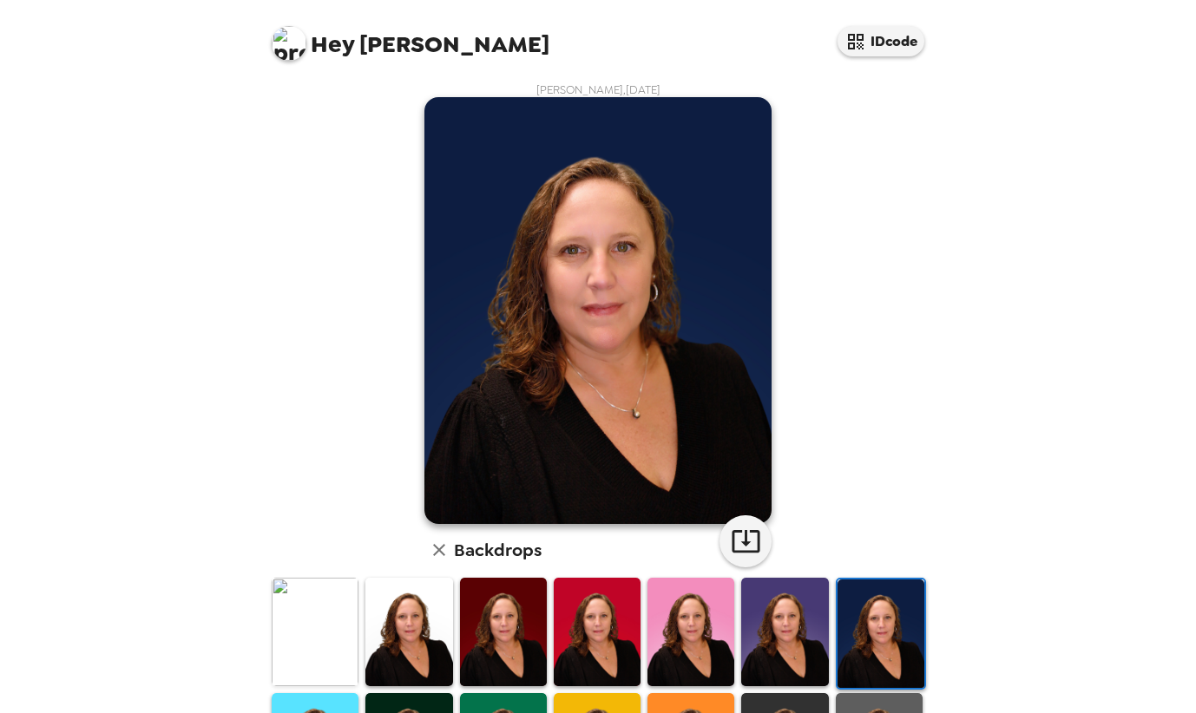
scroll to position [327, 0]
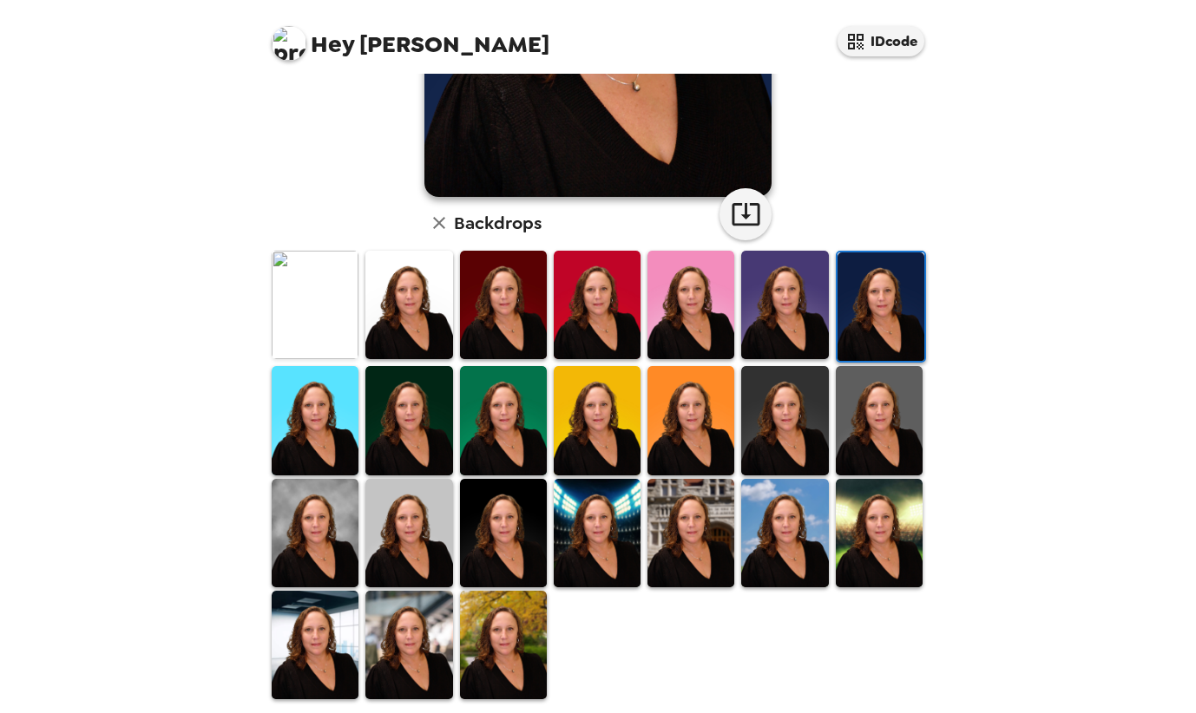
click at [508, 317] on img at bounding box center [503, 305] width 87 height 108
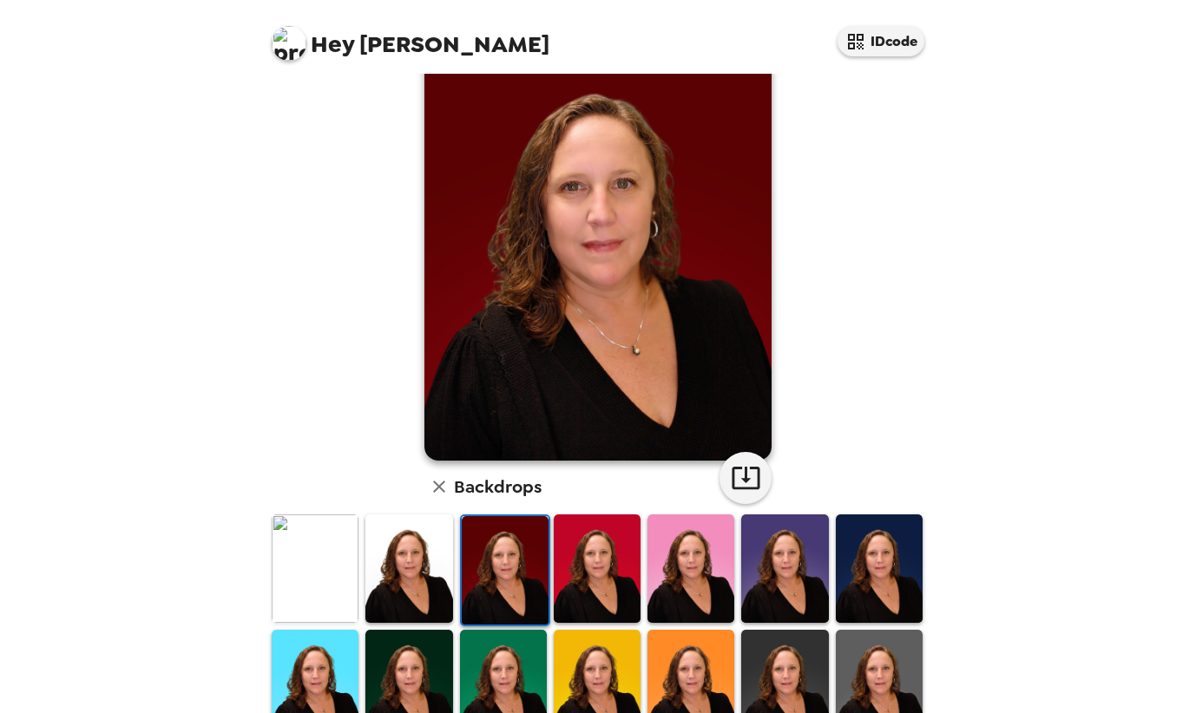
scroll to position [50, 0]
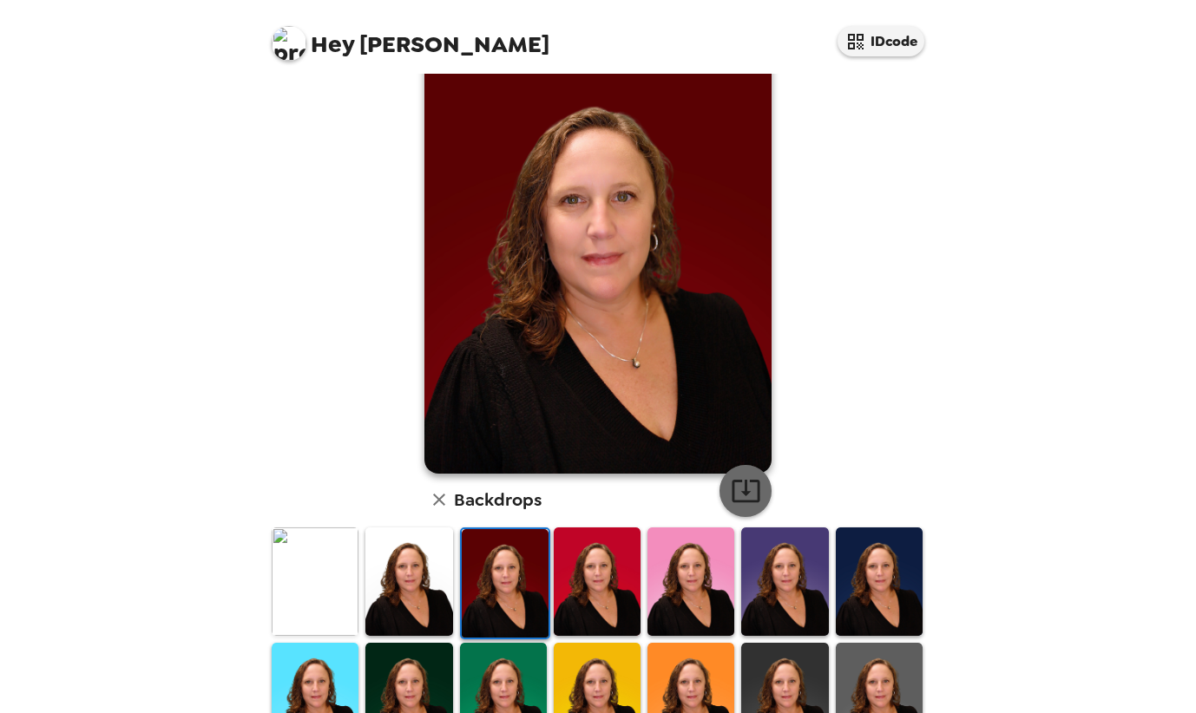
click at [734, 481] on icon "button" at bounding box center [746, 491] width 28 height 23
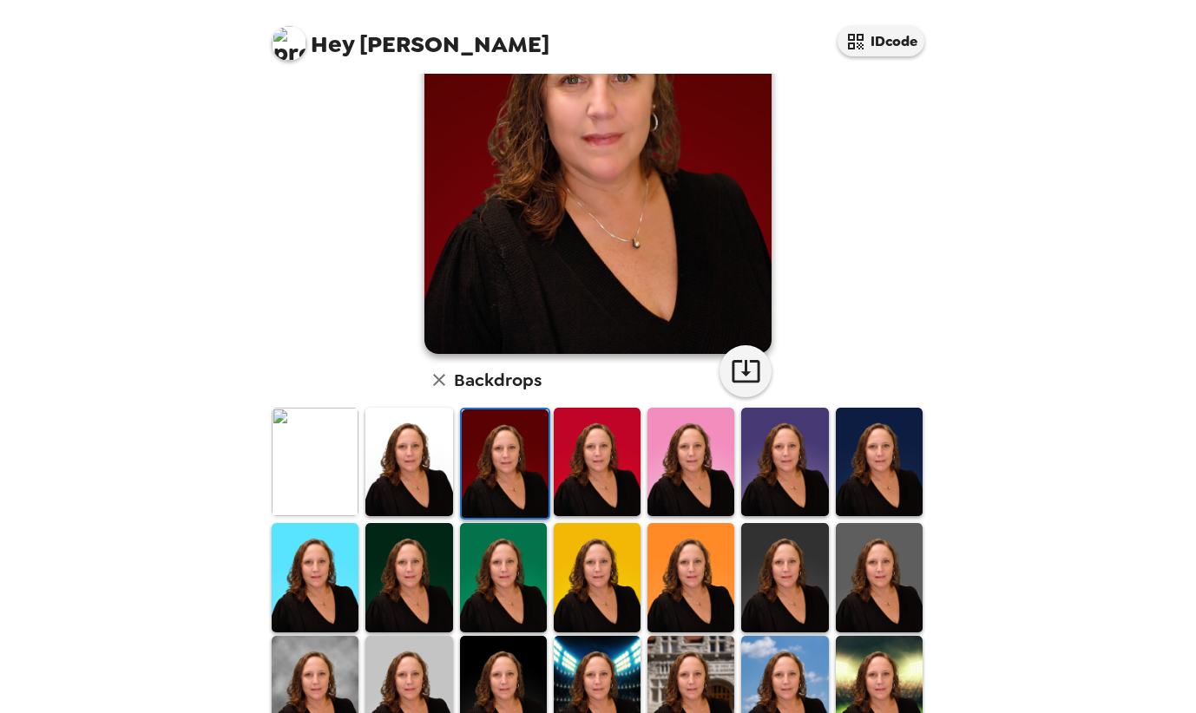
scroll to position [332, 0]
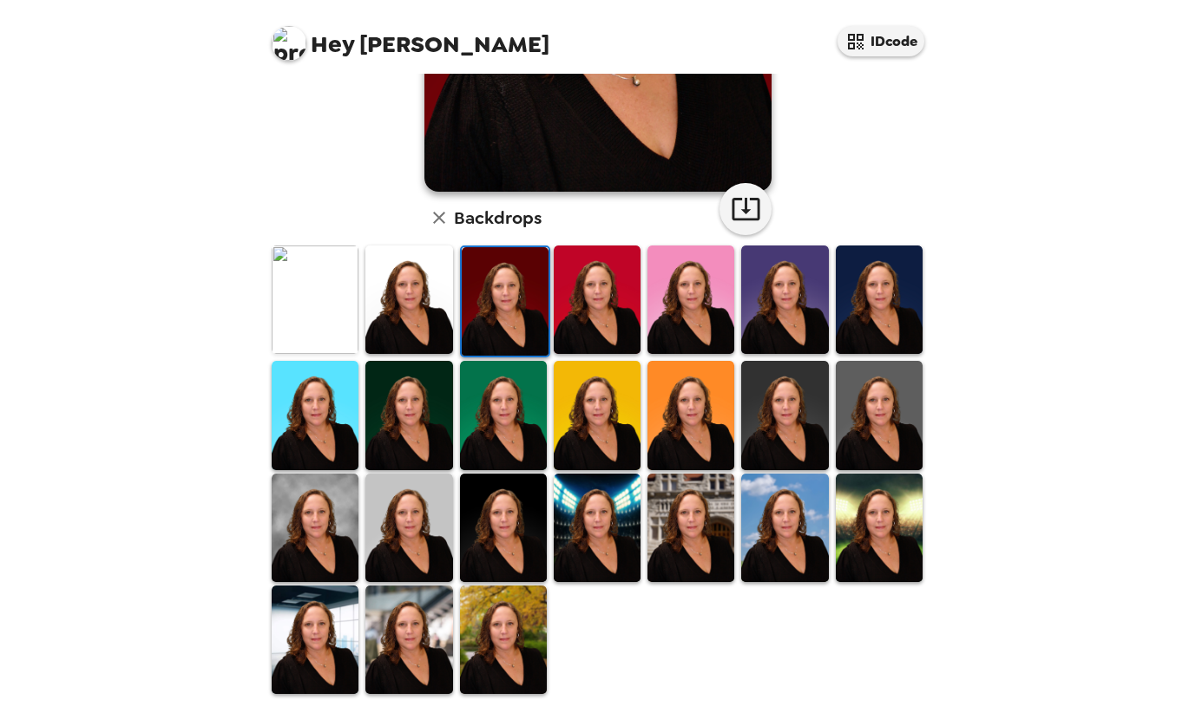
click at [492, 621] on img at bounding box center [503, 640] width 87 height 108
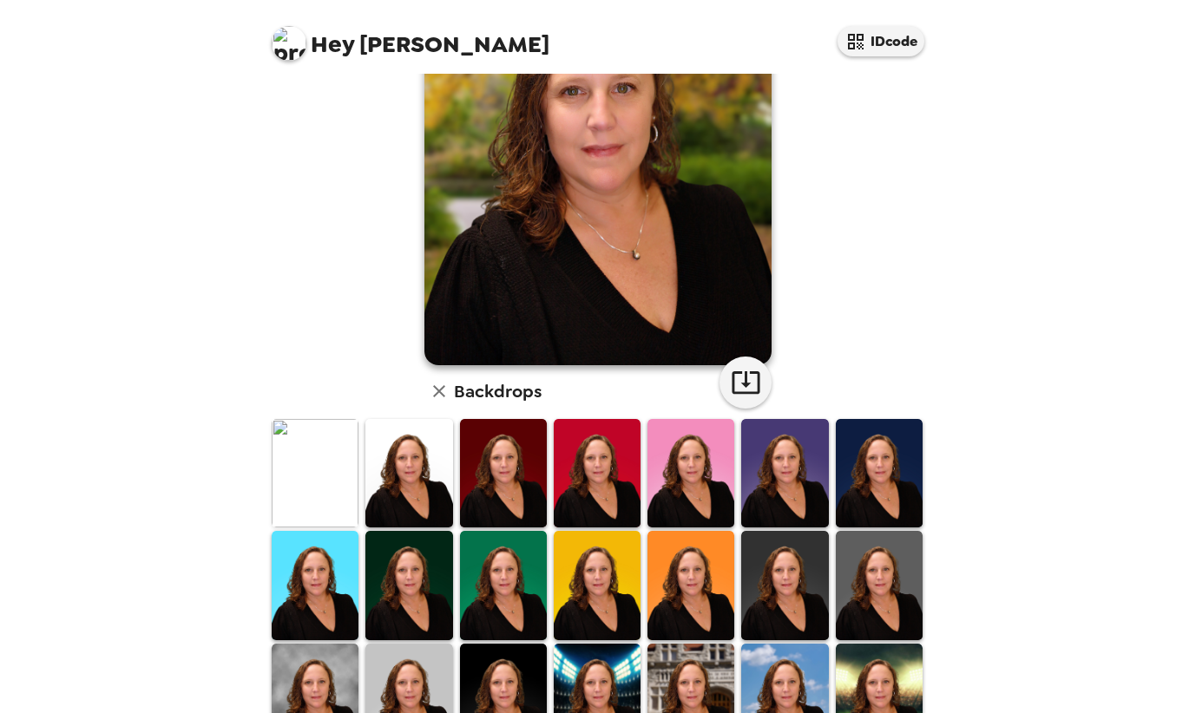
scroll to position [0, 0]
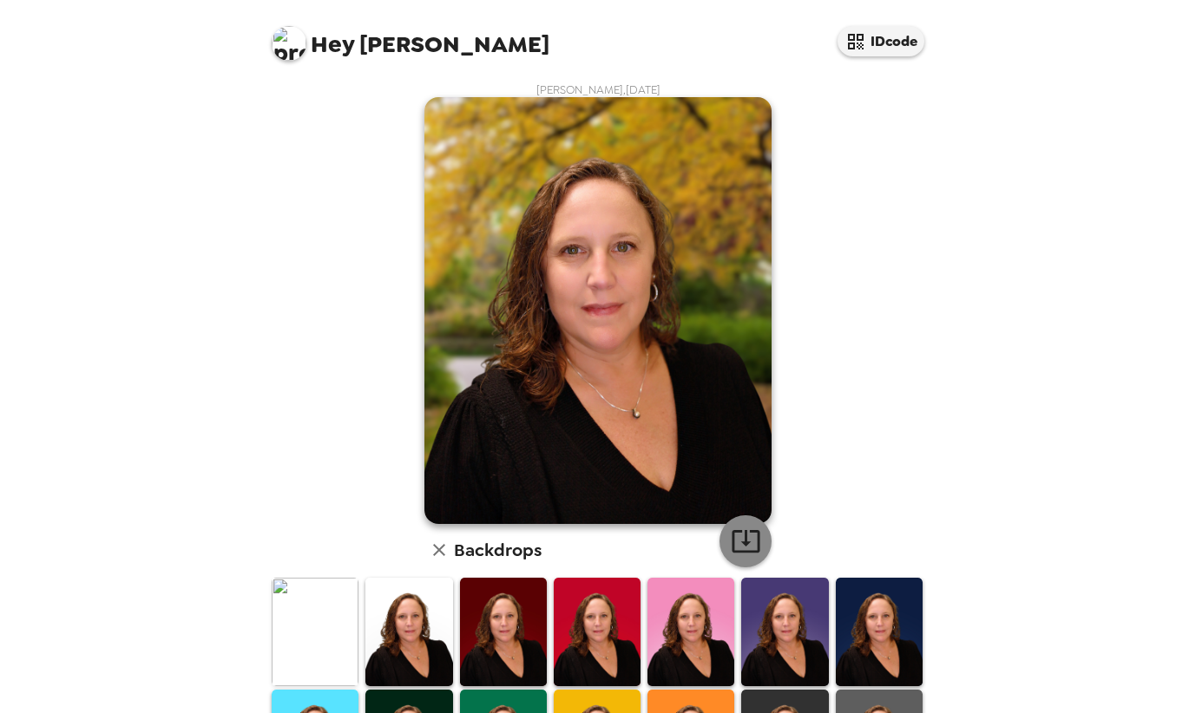
click at [746, 533] on icon "button" at bounding box center [746, 541] width 28 height 23
